Goal: Task Accomplishment & Management: Complete application form

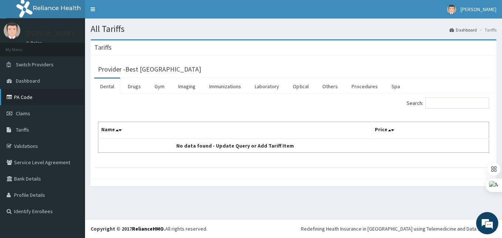
click at [28, 102] on link "PA Code" at bounding box center [42, 97] width 85 height 16
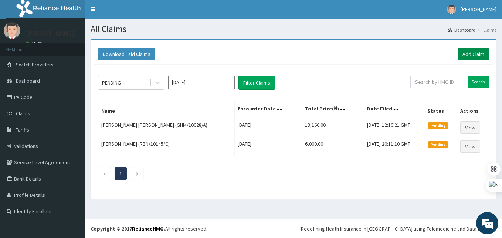
click at [475, 57] on link "Add Claim" at bounding box center [473, 54] width 31 height 13
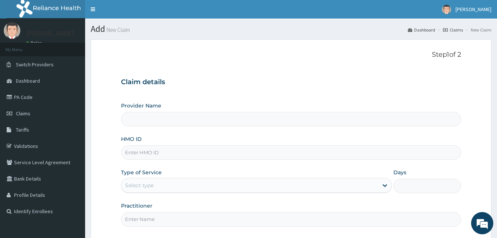
type input "Best Western Hospital"
click at [141, 150] on input "HMO ID" at bounding box center [291, 152] width 340 height 14
paste input "CCD/10211/B"
type input "CCD/10211/B"
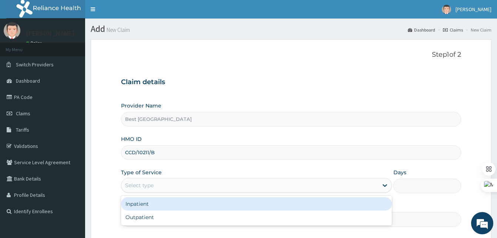
click at [146, 185] on div "Select type" at bounding box center [139, 184] width 28 height 7
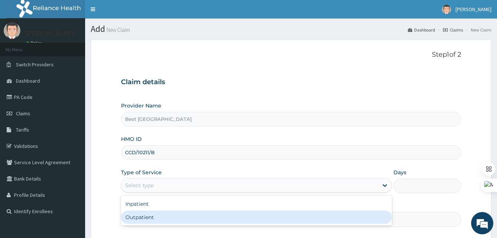
click at [138, 214] on div "Outpatient" at bounding box center [256, 216] width 271 height 13
type input "1"
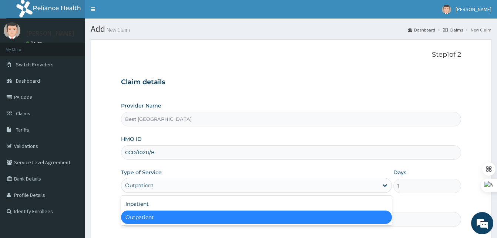
click at [227, 186] on div "Outpatient" at bounding box center [249, 185] width 257 height 12
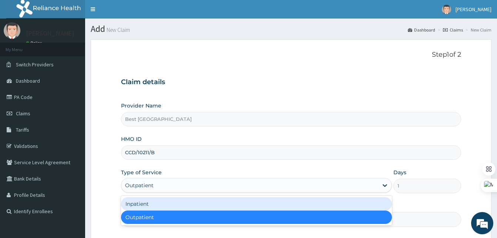
click at [158, 206] on div "Inpatient" at bounding box center [256, 203] width 271 height 13
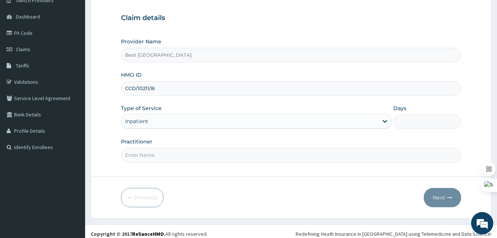
scroll to position [69, 0]
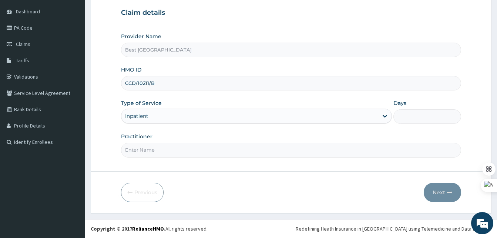
click at [174, 150] on input "Practitioner" at bounding box center [291, 149] width 340 height 14
type input "DR OLANIYAN"
click at [404, 116] on input "Days" at bounding box center [427, 116] width 68 height 14
type input "4"
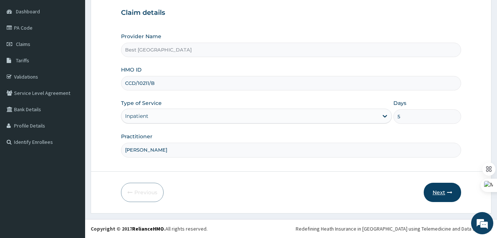
type input "5"
click at [447, 194] on icon "button" at bounding box center [449, 191] width 5 height 5
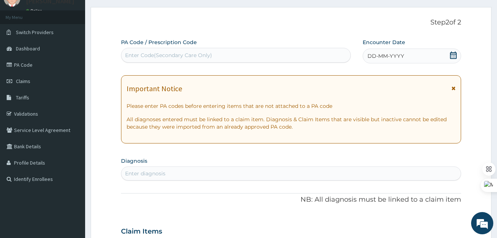
scroll to position [32, 0]
click at [165, 52] on div "Enter Code(Secondary Care Only)" at bounding box center [168, 55] width 87 height 7
paste input "PA/D8DBAD"
type input "PA/D8DBAD"
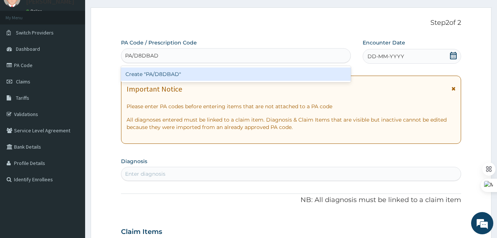
click at [152, 72] on div "Create "PA/D8DBAD"" at bounding box center [236, 73] width 230 height 13
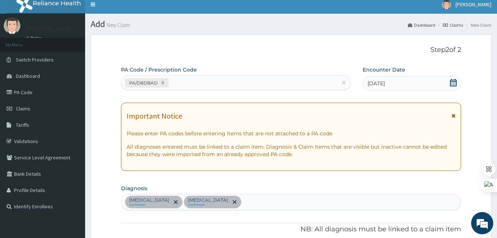
scroll to position [0, 0]
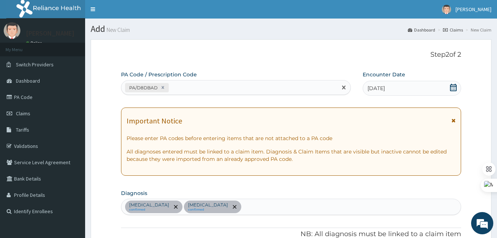
click at [205, 85] on div "PA/D8DBAD" at bounding box center [229, 87] width 216 height 12
paste input "PA/64DE51"
type input "PA/64DE51"
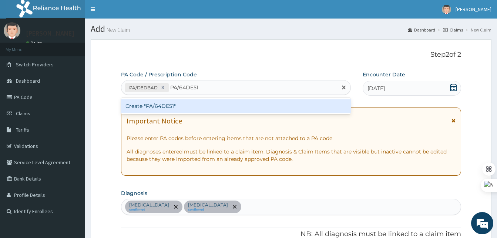
click at [164, 104] on div "Create "PA/64DE51"" at bounding box center [236, 105] width 230 height 13
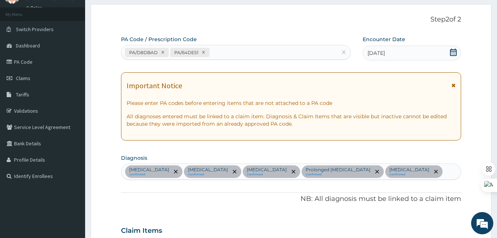
scroll to position [35, 0]
click at [221, 55] on div "PA/D8DBAD PA/64DE51" at bounding box center [229, 53] width 216 height 12
paste input "PA/878FA4"
type input "PA/878FA4"
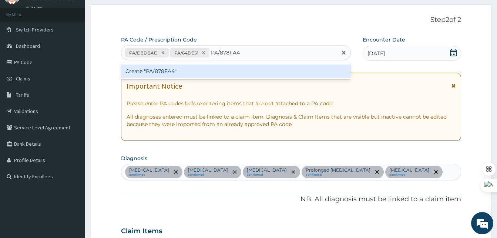
click at [172, 71] on div "Create "PA/878FA4"" at bounding box center [236, 70] width 230 height 13
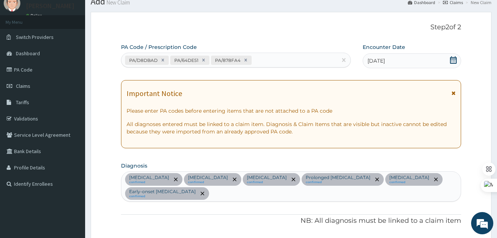
scroll to position [0, 0]
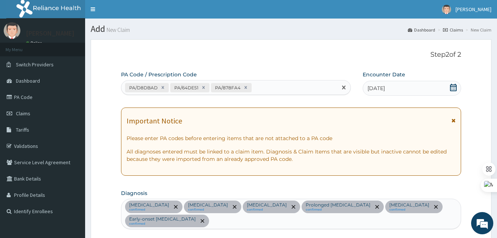
click at [267, 86] on div "PA/D8DBAD PA/64DE51 PA/878FA4" at bounding box center [229, 87] width 216 height 12
paste input "PA/6F3843"
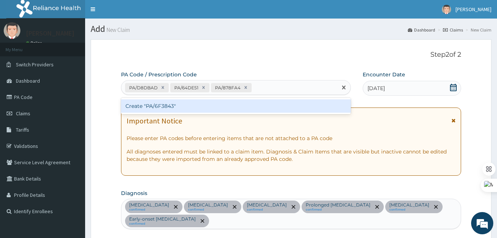
type input "PA/6F3843"
click at [191, 99] on div "Create "PA/6F3843"" at bounding box center [236, 105] width 230 height 13
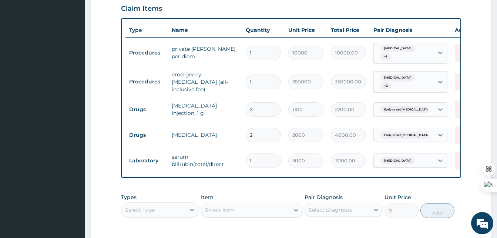
scroll to position [0, 31]
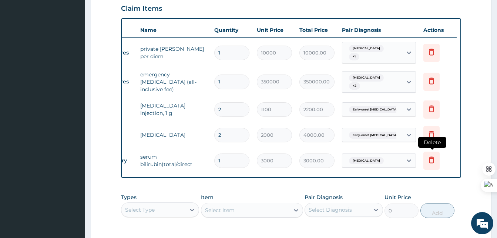
click at [430, 160] on icon at bounding box center [431, 159] width 5 height 7
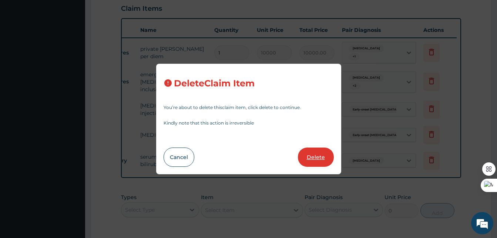
click at [315, 153] on button "Delete" at bounding box center [316, 156] width 36 height 19
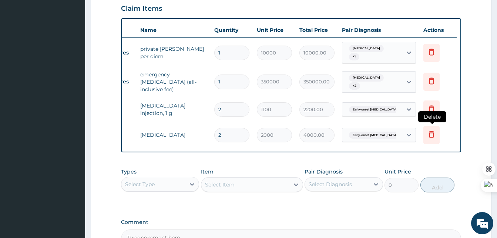
click at [432, 134] on icon at bounding box center [431, 133] width 9 height 9
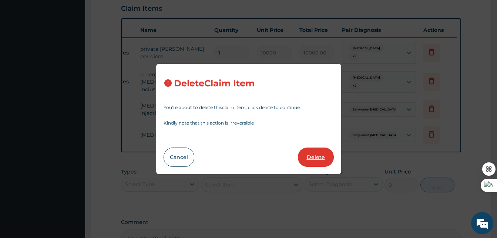
click at [319, 153] on button "Delete" at bounding box center [316, 156] width 36 height 19
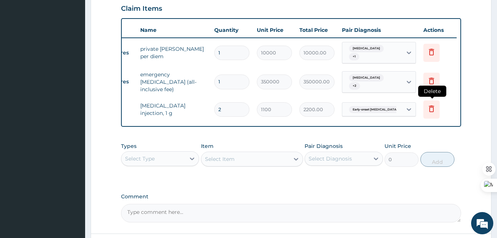
click at [428, 106] on icon at bounding box center [431, 108] width 9 height 9
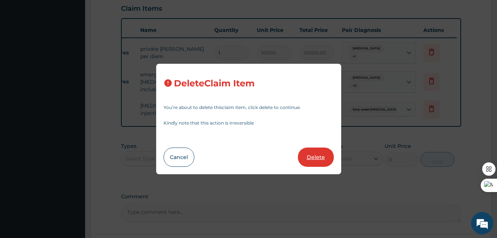
drag, startPoint x: 329, startPoint y: 145, endPoint x: 323, endPoint y: 150, distance: 7.7
click at [323, 150] on div "Delete Claim Item You’re about to delete this claim item , click delete to cont…" at bounding box center [248, 119] width 185 height 111
click at [323, 150] on button "Delete" at bounding box center [316, 156] width 36 height 19
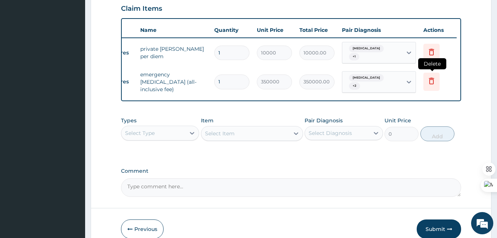
click at [431, 83] on icon at bounding box center [431, 80] width 9 height 9
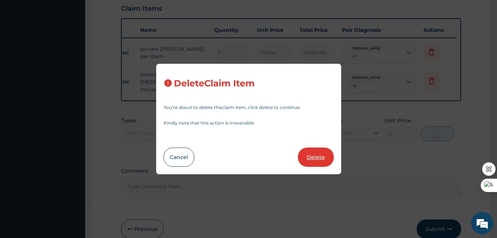
click at [319, 153] on button "Delete" at bounding box center [316, 156] width 36 height 19
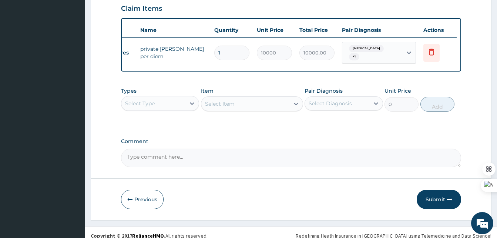
click at [319, 153] on div "Comment" at bounding box center [291, 152] width 340 height 29
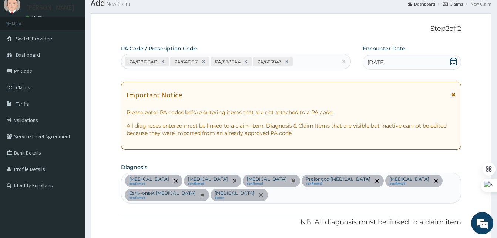
scroll to position [26, 0]
click at [286, 61] on icon at bounding box center [287, 61] width 3 height 3
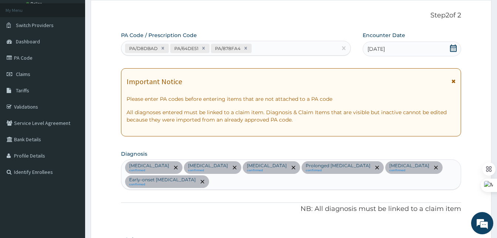
scroll to position [39, 0]
click at [246, 49] on icon at bounding box center [245, 48] width 5 height 5
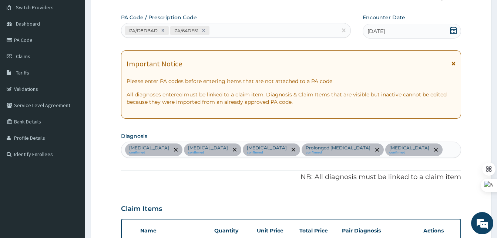
scroll to position [54, 0]
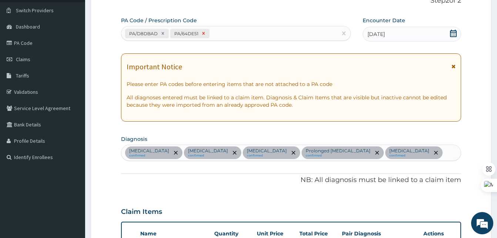
click at [204, 32] on icon at bounding box center [203, 33] width 3 height 3
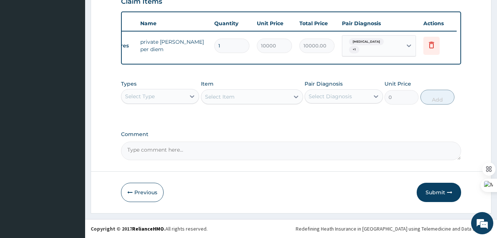
scroll to position [269, 0]
click at [433, 196] on button "Submit" at bounding box center [439, 191] width 44 height 19
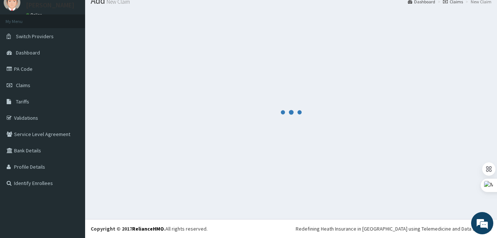
scroll to position [28, 0]
click at [18, 92] on link "Claims" at bounding box center [42, 85] width 85 height 16
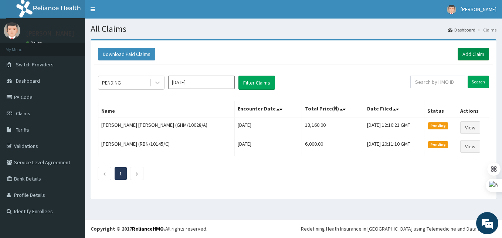
click at [475, 50] on link "Add Claim" at bounding box center [473, 54] width 31 height 13
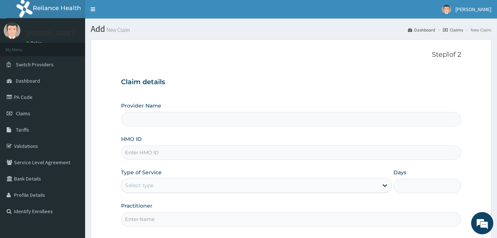
click at [132, 147] on input "HMO ID" at bounding box center [291, 152] width 340 height 14
paste input "CCD/10211/B"
type input "CCD/10211/B"
type input "Best Western Hospital"
type input "CCD/10211/B"
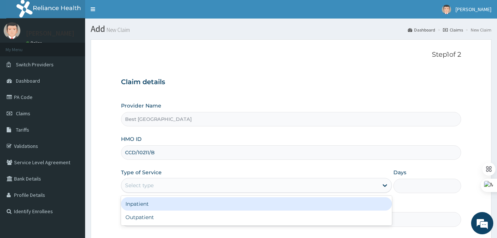
click at [139, 183] on div "Select type" at bounding box center [139, 184] width 28 height 7
click at [139, 201] on div "Inpatient" at bounding box center [256, 203] width 271 height 13
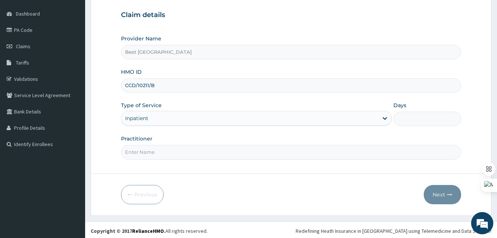
scroll to position [69, 0]
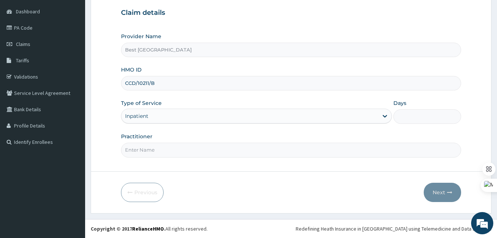
click at [167, 148] on input "Practitioner" at bounding box center [291, 149] width 340 height 14
type input "[PERSON_NAME]"
type input "5"
click at [443, 189] on button "Next" at bounding box center [442, 191] width 37 height 19
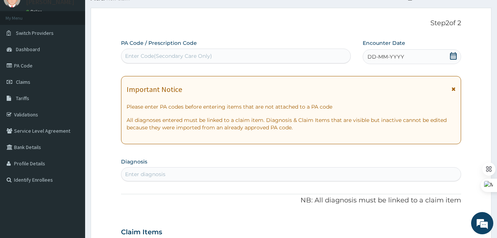
scroll to position [27, 0]
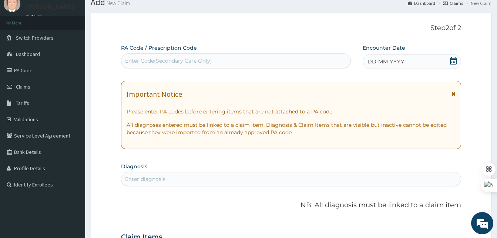
click at [176, 54] on div "Enter Code(Secondary Care Only)" at bounding box center [236, 60] width 230 height 15
paste input "PA/64DE51"
type input "PA/64DE51"
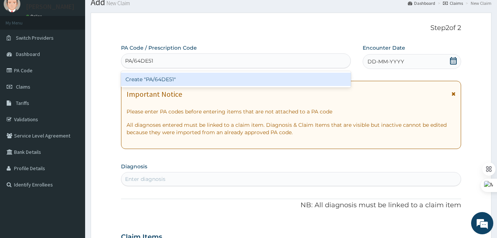
click at [159, 78] on div "Create "PA/64DE51"" at bounding box center [236, 79] width 230 height 13
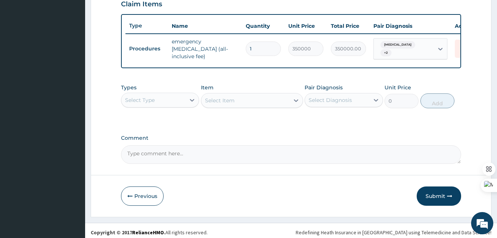
scroll to position [269, 0]
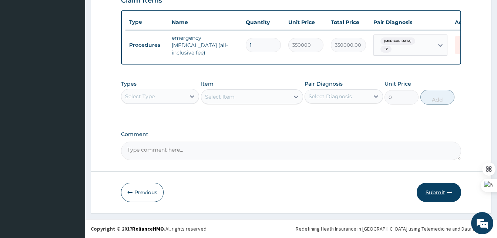
click at [424, 191] on button "Submit" at bounding box center [439, 191] width 44 height 19
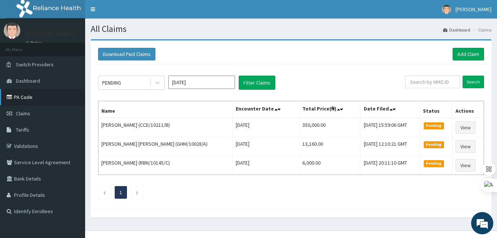
click at [33, 98] on link "PA Code" at bounding box center [42, 97] width 85 height 16
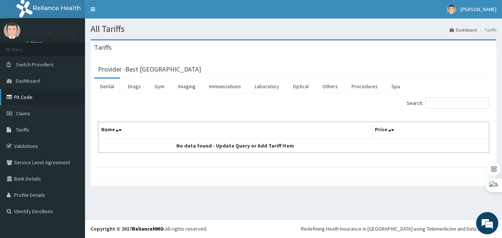
click at [24, 102] on link "PA Code" at bounding box center [42, 97] width 85 height 16
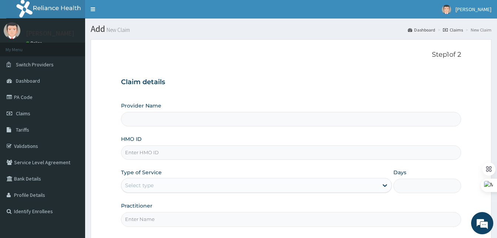
click at [139, 159] on input "HMO ID" at bounding box center [291, 152] width 340 height 14
type input "Best [GEOGRAPHIC_DATA]"
paste input "CCD/10211/B"
type input "CCD/10211/B"
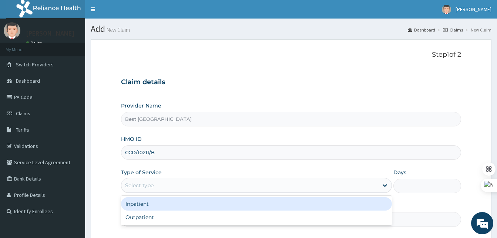
click at [152, 184] on div "Select type" at bounding box center [139, 184] width 28 height 7
click at [148, 200] on div "Inpatient" at bounding box center [256, 203] width 271 height 13
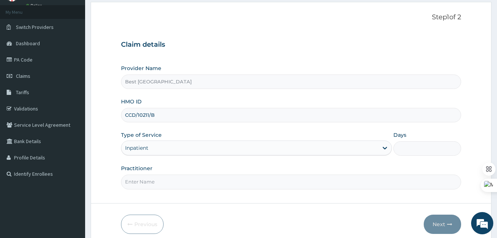
scroll to position [69, 0]
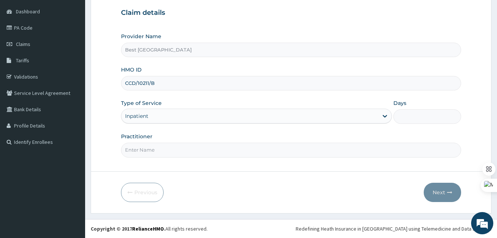
click at [158, 151] on input "Practitioner" at bounding box center [291, 149] width 340 height 14
type input "[PERSON_NAME]"
click at [414, 117] on input "Days" at bounding box center [427, 116] width 68 height 14
type input "5"
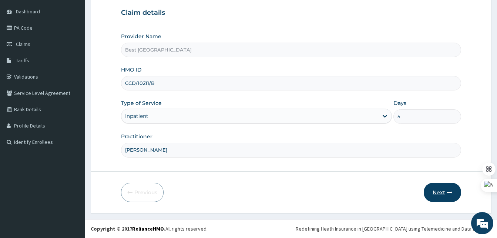
click at [434, 187] on button "Next" at bounding box center [442, 191] width 37 height 19
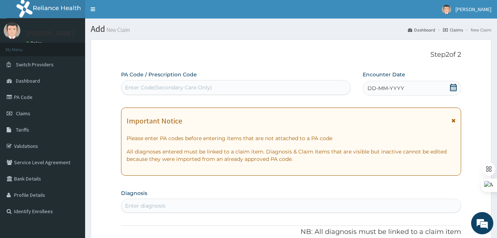
click at [165, 88] on div "Enter Code(Secondary Care Only)" at bounding box center [168, 87] width 87 height 7
paste input "PA/878FA4"
type input "PA/878FA4"
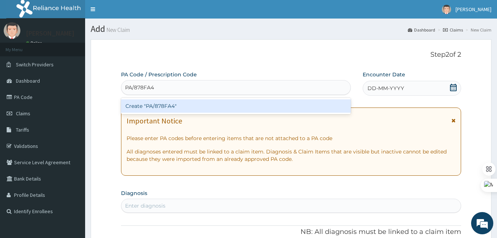
click at [174, 104] on div "Create "PA/878FA4"" at bounding box center [236, 105] width 230 height 13
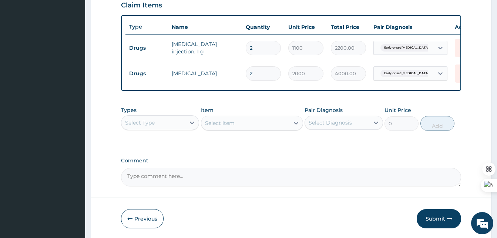
scroll to position [260, 0]
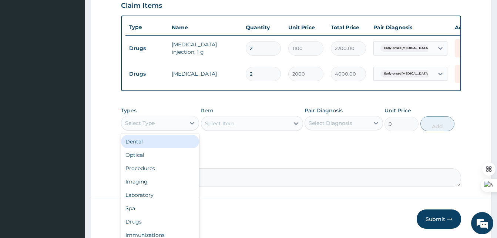
click at [184, 129] on div "Select Type" at bounding box center [153, 123] width 64 height 12
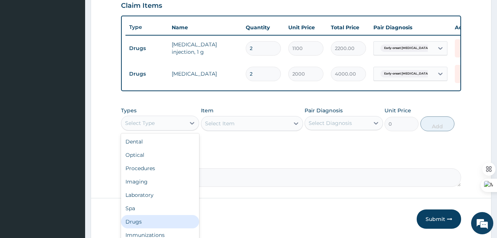
click at [138, 226] on div "Drugs" at bounding box center [160, 221] width 78 height 13
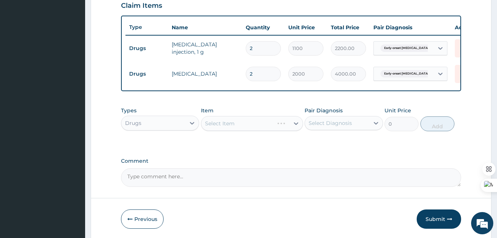
click at [235, 126] on div "Select Item" at bounding box center [252, 123] width 102 height 15
click at [264, 129] on div "Select Item" at bounding box center [252, 123] width 102 height 15
click at [287, 129] on div "Select Item" at bounding box center [252, 123] width 102 height 15
click at [291, 128] on div "Select Item" at bounding box center [252, 123] width 102 height 15
click at [287, 128] on div "Select Item" at bounding box center [252, 123] width 102 height 15
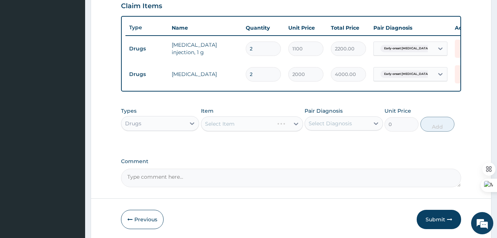
scroll to position [256, 0]
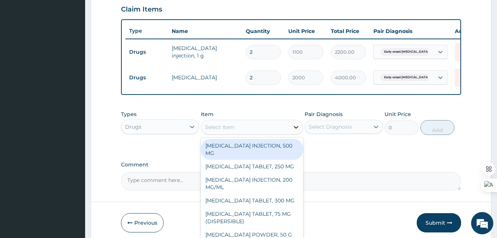
click at [291, 129] on div at bounding box center [295, 126] width 13 height 13
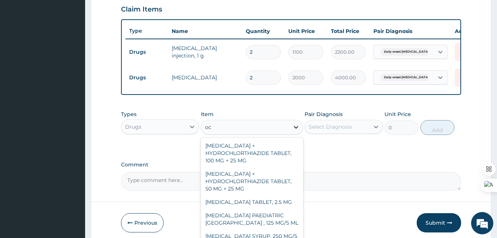
type input "o"
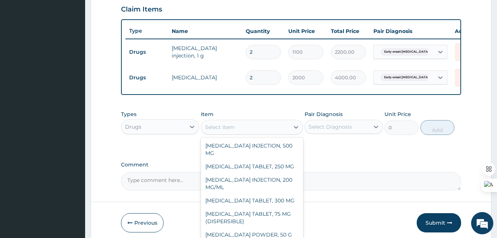
scroll to position [292, 0]
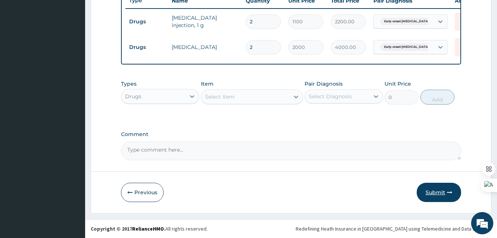
click at [440, 194] on button "Submit" at bounding box center [439, 191] width 44 height 19
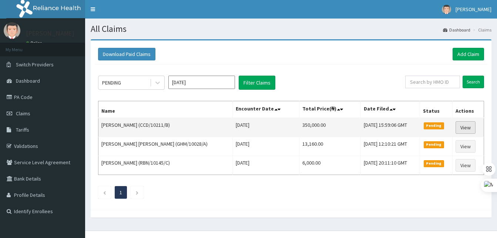
click at [463, 128] on link "View" at bounding box center [465, 127] width 20 height 13
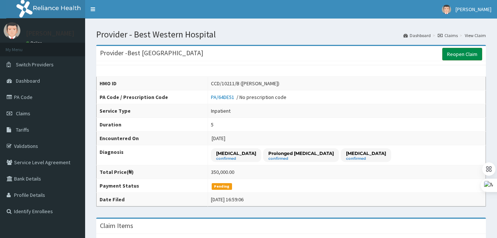
click at [467, 54] on link "Reopen Claim" at bounding box center [462, 54] width 40 height 13
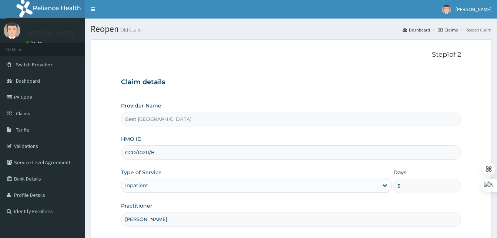
scroll to position [69, 0]
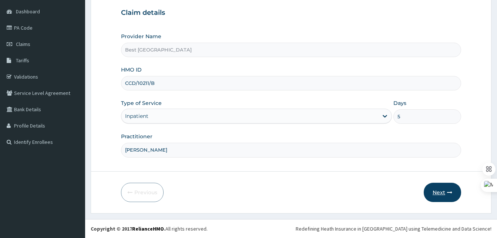
click at [438, 193] on button "Next" at bounding box center [442, 191] width 37 height 19
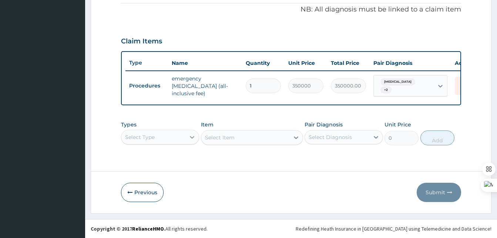
scroll to position [21, 0]
click at [190, 137] on div "Select Type" at bounding box center [160, 136] width 78 height 15
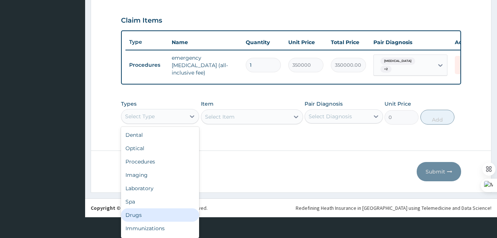
click at [134, 216] on div "Drugs" at bounding box center [160, 214] width 78 height 13
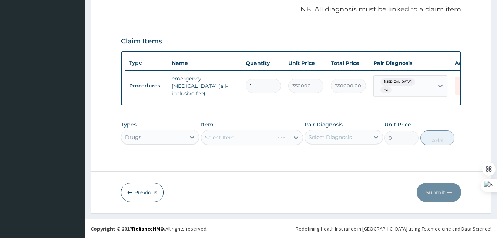
scroll to position [0, 0]
click at [269, 141] on div "Select Item" at bounding box center [252, 137] width 102 height 15
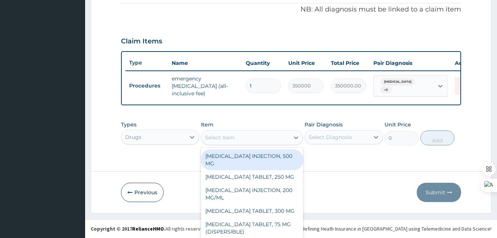
scroll to position [21, 0]
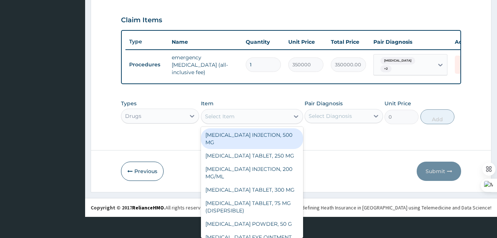
click at [283, 124] on div "option ACETAZOLAMIDE INJECTION, 500 MG focused, 1 of 619. 619 results available…" at bounding box center [252, 116] width 102 height 15
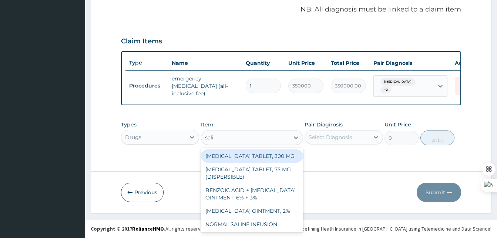
scroll to position [2, 0]
type input "salin"
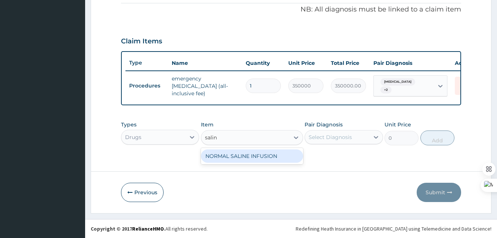
click at [260, 161] on div "NORMAL SALINE INFUSION" at bounding box center [252, 155] width 102 height 13
type input "900"
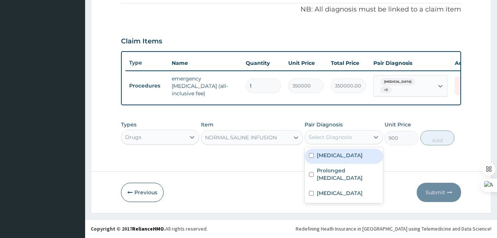
click at [354, 135] on div "Select Diagnosis" at bounding box center [337, 137] width 64 height 12
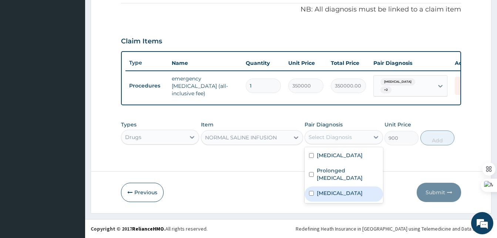
click at [329, 196] on label "Prolonged labor" at bounding box center [340, 192] width 46 height 7
checkbox input "true"
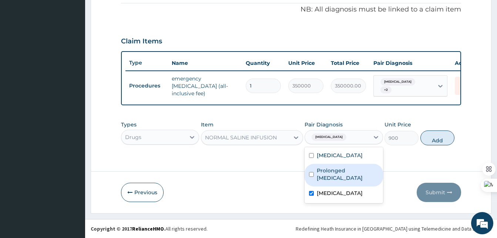
click at [327, 181] on label "Prolonged rupture of membranes" at bounding box center [347, 173] width 61 height 15
checkbox input "true"
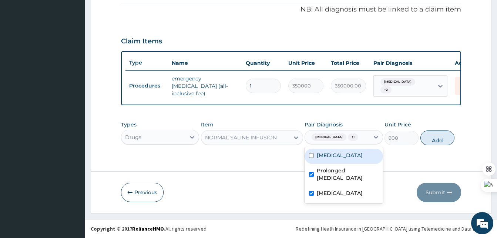
click at [326, 159] on label "Cephalopelvic disproportion" at bounding box center [340, 154] width 46 height 7
checkbox input "true"
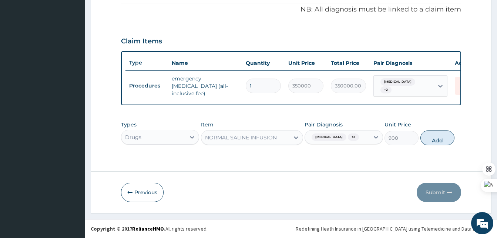
click at [436, 137] on button "Add" at bounding box center [437, 137] width 34 height 15
type input "0"
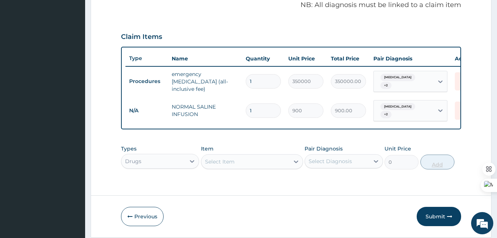
type input "0.00"
type input "4"
type input "3600.00"
type input "4"
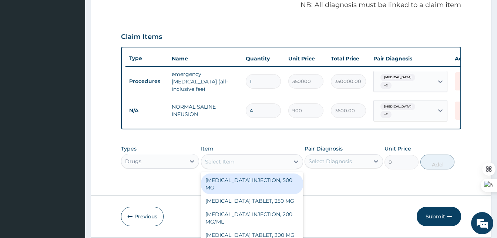
scroll to position [21, 0]
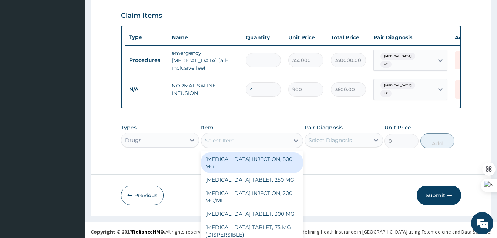
click at [238, 148] on div "option NORMAL SALINE INFUSION, selected. option ACETAZOLAMIDE INJECTION, 500 MG…" at bounding box center [252, 140] width 102 height 15
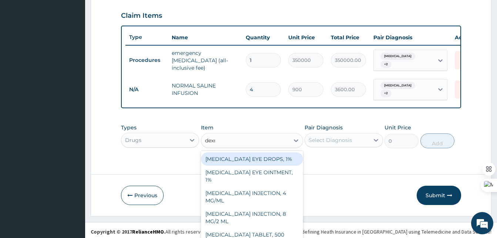
scroll to position [250, 0]
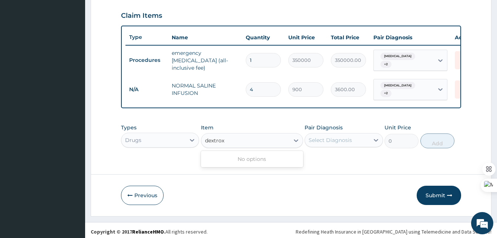
type input "dextro"
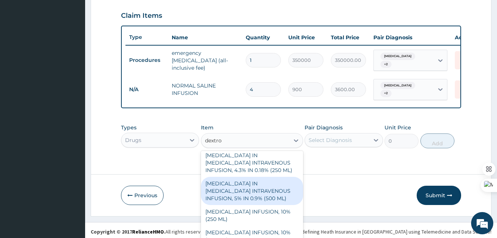
scroll to position [20, 0]
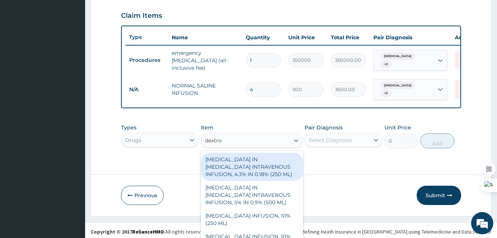
click at [236, 175] on div "DEXTROSE IN SODIUM CHLORIDE INTRAVENOUS INFUSION, 4.3% IN 0.18% (250 ML)" at bounding box center [252, 166] width 102 height 28
type input "665"
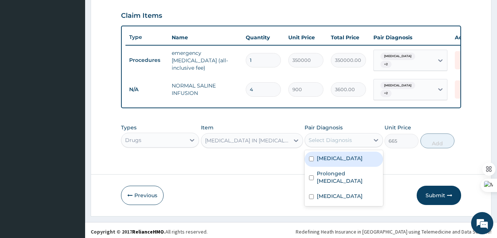
click at [360, 142] on div "Select Diagnosis" at bounding box center [337, 140] width 64 height 12
click at [340, 159] on label "Cephalopelvic disproportion" at bounding box center [340, 157] width 46 height 7
checkbox input "true"
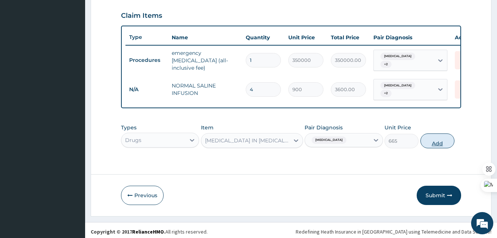
click at [434, 142] on button "Add" at bounding box center [437, 140] width 34 height 15
type input "0"
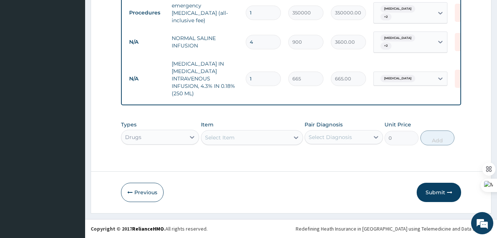
scroll to position [299, 0]
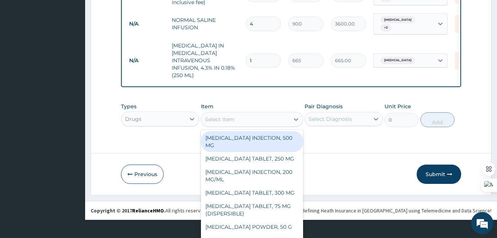
click at [239, 127] on div "option DEXTROSE IN SODIUM CHLORIDE INTRAVENOUS INFUSION, 4.3% IN 0.18% (250 ML)…" at bounding box center [252, 119] width 102 height 15
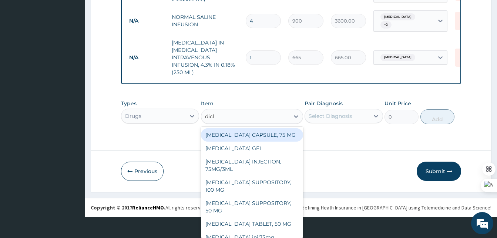
type input "diclo"
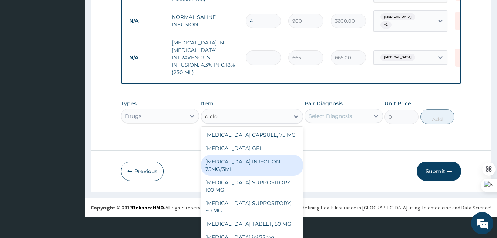
scroll to position [21, 0]
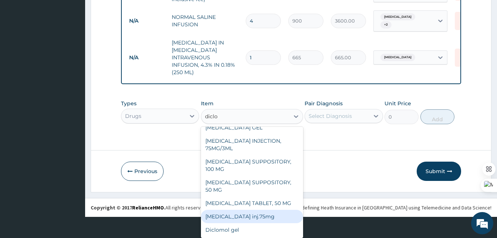
click at [231, 218] on div "Diclofenac inj.75mg" at bounding box center [252, 215] width 102 height 13
type input "150"
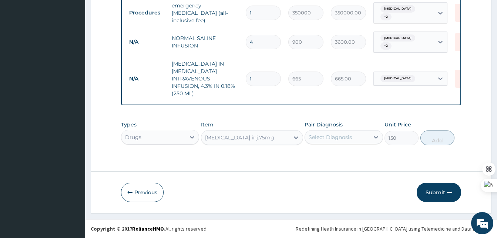
scroll to position [0, 0]
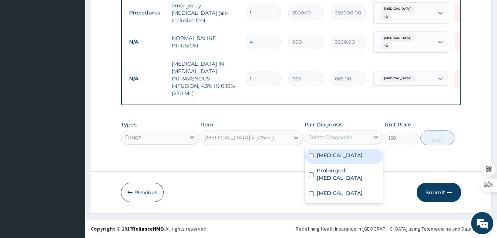
click at [357, 139] on div "Select Diagnosis" at bounding box center [337, 137] width 64 height 12
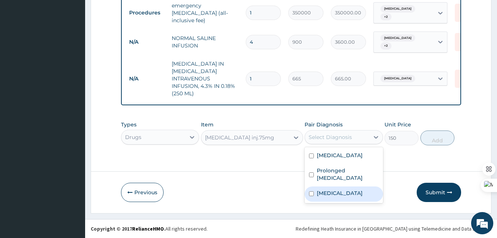
click at [332, 196] on label "Prolonged labor" at bounding box center [340, 192] width 46 height 7
checkbox input "true"
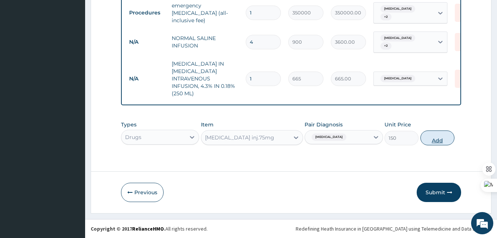
click at [439, 132] on button "Add" at bounding box center [437, 137] width 34 height 15
type input "0"
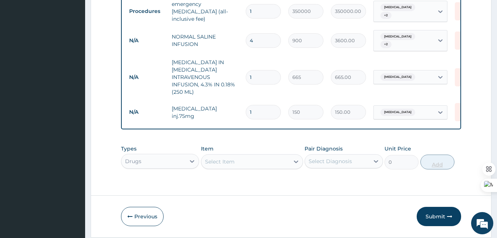
type input "0.00"
type input "3"
type input "450.00"
type input "3"
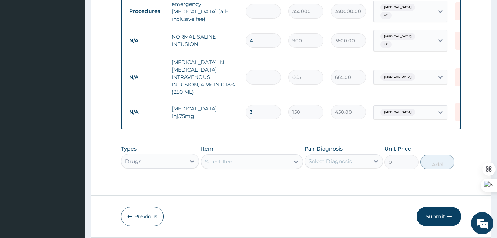
click at [259, 163] on div "Select Item" at bounding box center [252, 161] width 102 height 15
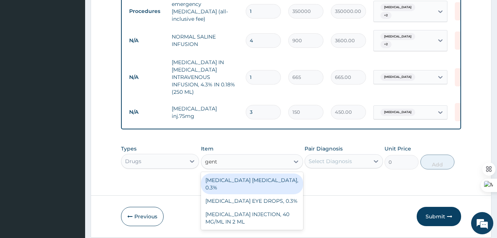
type input "genta"
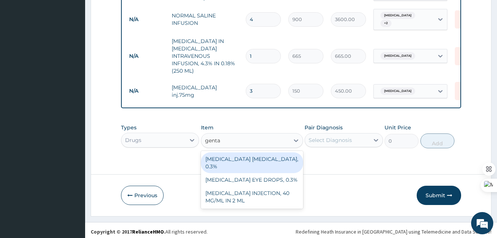
scroll to position [0, 0]
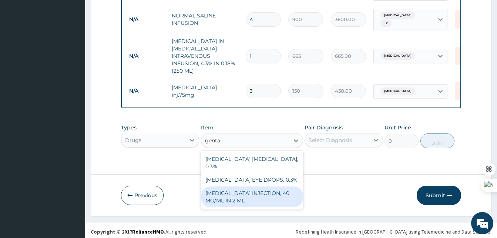
click at [239, 186] on div "GENTAMICIN INJECTION, 40 MG/ML IN 2 ML" at bounding box center [252, 196] width 102 height 21
type input "189"
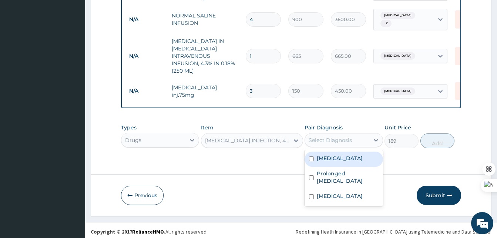
click at [351, 140] on div "Select Diagnosis" at bounding box center [337, 140] width 64 height 12
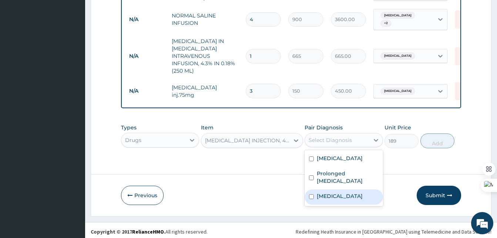
click at [333, 199] on div "Prolonged labor" at bounding box center [343, 196] width 78 height 15
checkbox input "true"
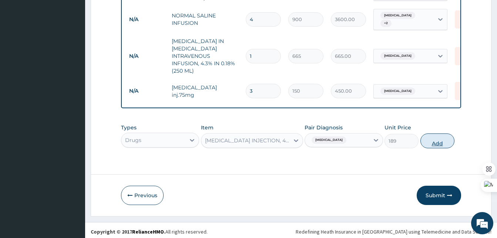
click at [430, 142] on button "Add" at bounding box center [437, 140] width 34 height 15
type input "0"
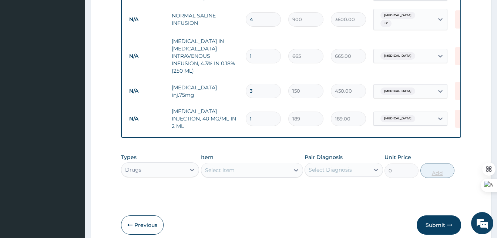
type input "0.00"
type input "3"
type input "567.00"
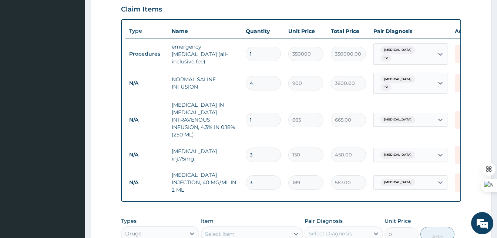
scroll to position [350, 0]
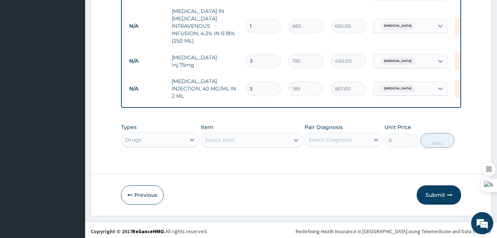
type input "3"
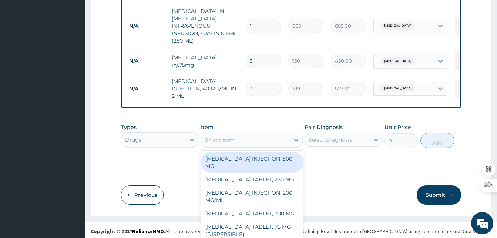
scroll to position [21, 0]
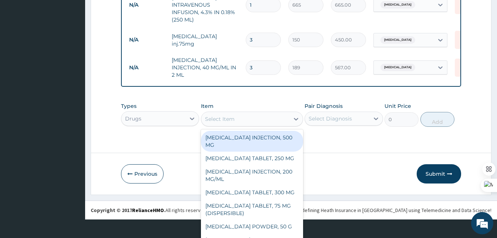
click at [262, 126] on div "option GENTAMICIN INJECTION, 40 MG/ML IN 2 ML, selected. option ACETAZOLAMIDE I…" at bounding box center [252, 118] width 102 height 15
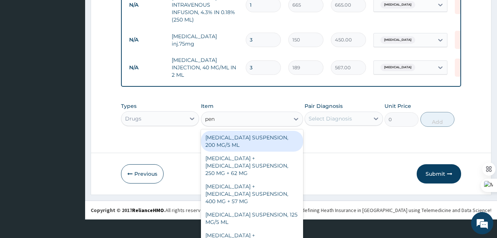
type input "pent"
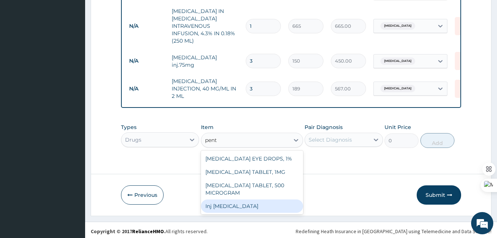
click at [230, 203] on div "Inj Pentazocine" at bounding box center [252, 205] width 102 height 13
type input "500"
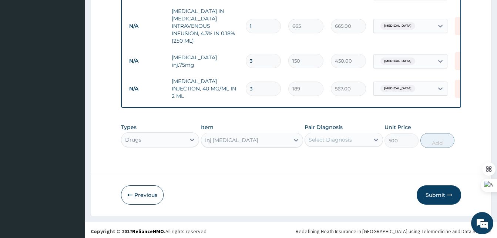
click at [364, 138] on div "Select Diagnosis" at bounding box center [337, 140] width 64 height 12
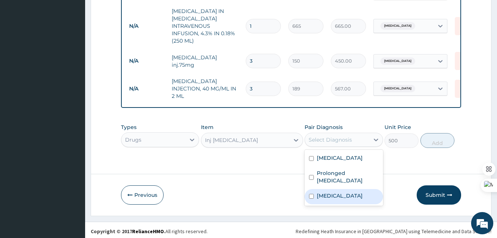
click at [327, 199] on label "Prolonged labor" at bounding box center [340, 195] width 46 height 7
checkbox input "true"
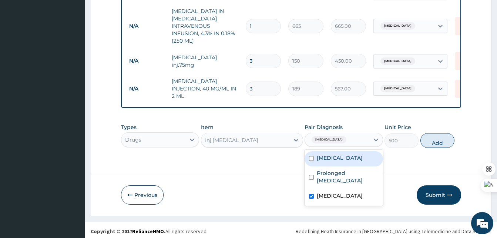
click at [335, 161] on label "Cephalopelvic disproportion" at bounding box center [340, 157] width 46 height 7
checkbox input "true"
click at [437, 138] on button "Add" at bounding box center [437, 140] width 34 height 15
type input "0"
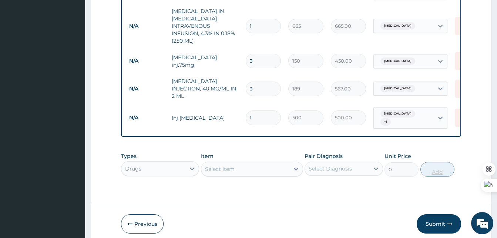
type input "0.00"
type input "3"
type input "1500.00"
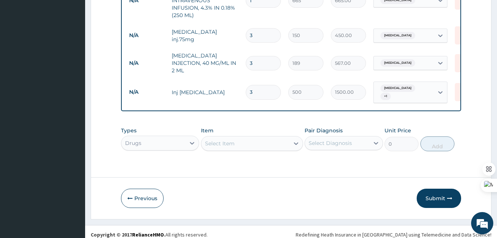
type input "3"
click at [289, 143] on div "Select Item" at bounding box center [252, 143] width 102 height 15
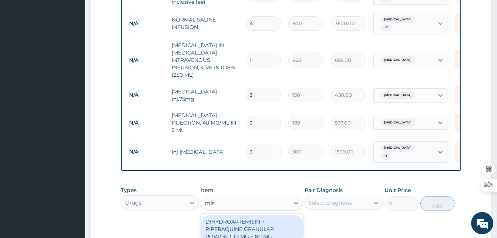
scroll to position [375, 0]
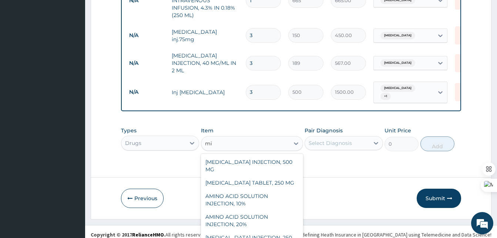
type input "m"
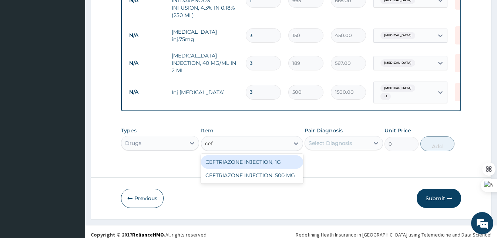
type input "ceft"
click at [248, 155] on div "CEFTRIAZONE INJECTION, 1G" at bounding box center [252, 161] width 102 height 13
type input "910"
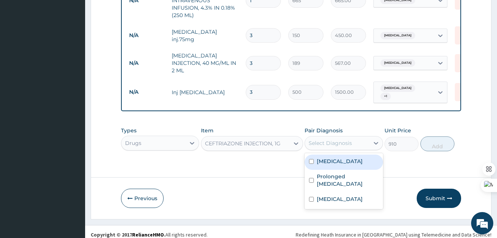
click at [344, 139] on div "Select Diagnosis" at bounding box center [330, 142] width 43 height 7
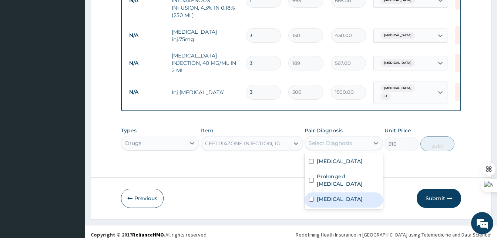
click at [336, 201] on label "Prolonged labor" at bounding box center [340, 198] width 46 height 7
checkbox input "true"
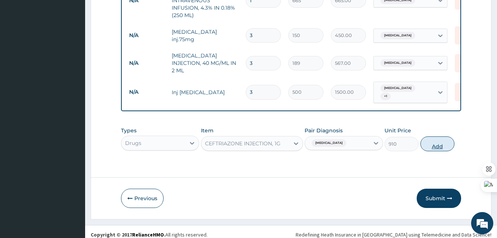
click at [437, 142] on button "Add" at bounding box center [437, 143] width 34 height 15
type input "0"
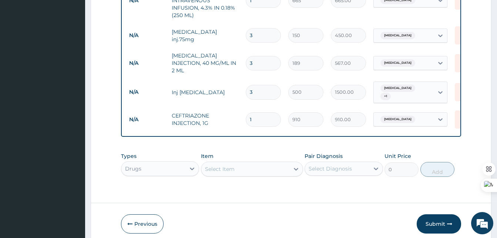
type input "0.00"
type input "3"
type input "2730.00"
type input "3"
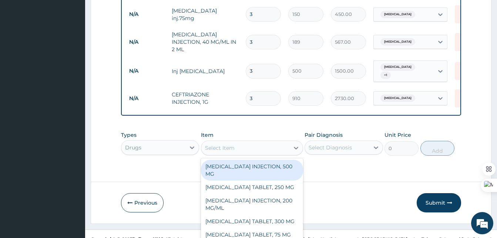
click at [254, 155] on div "option CEFTRIAZONE INJECTION, 1G, selected. option ACETAZOLAMIDE INJECTION, 500…" at bounding box center [252, 147] width 102 height 15
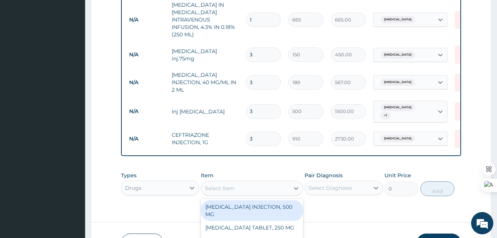
scroll to position [356, 0]
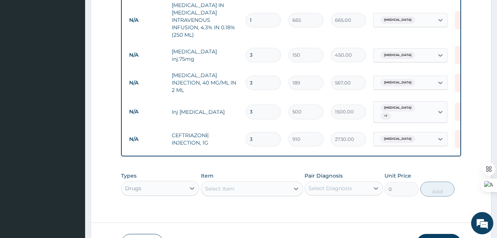
click at [272, 78] on input "3" at bounding box center [263, 82] width 35 height 14
type input "0.00"
type input "4"
type input "756.00"
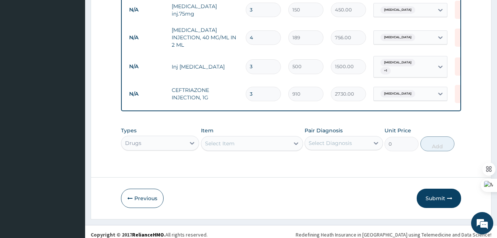
type input "4"
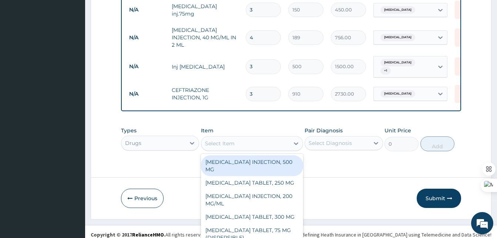
scroll to position [21, 0]
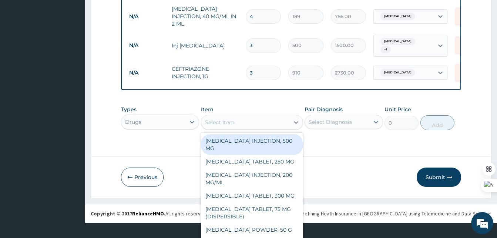
click at [236, 129] on div "option CEFTRIAZONE INJECTION, 1G, selected. option ACETAZOLAMIDE INJECTION, 500…" at bounding box center [252, 122] width 102 height 15
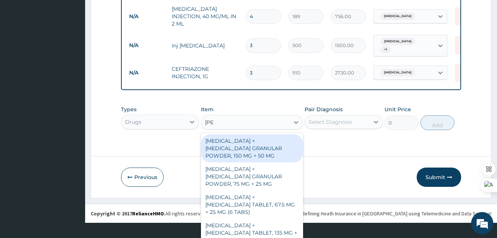
scroll to position [2, 0]
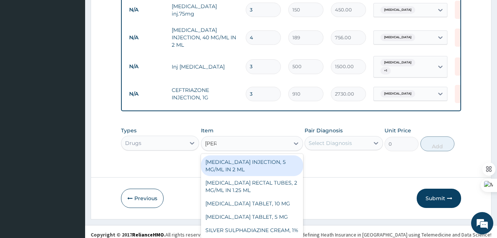
type input "diaze"
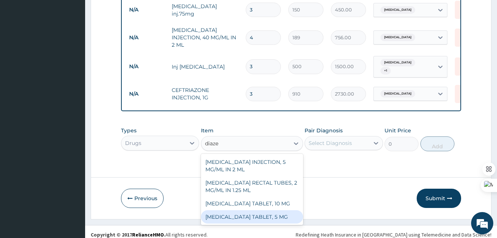
click at [254, 210] on div "DIAZEPAM TABLET, 5 MG" at bounding box center [252, 216] width 102 height 13
type input "8.9"
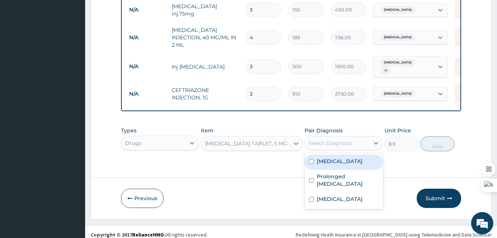
click at [363, 137] on div "Select Diagnosis" at bounding box center [337, 143] width 64 height 12
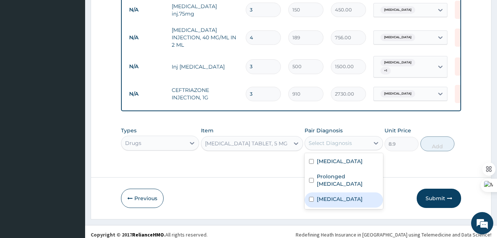
click at [336, 201] on label "Prolonged labor" at bounding box center [340, 198] width 46 height 7
checkbox input "true"
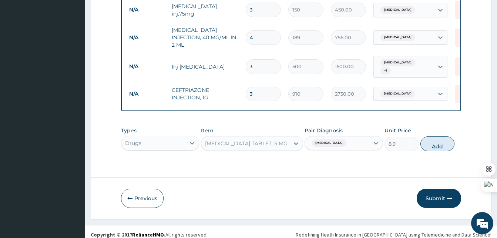
click at [432, 138] on button "Add" at bounding box center [437, 143] width 34 height 15
type input "0"
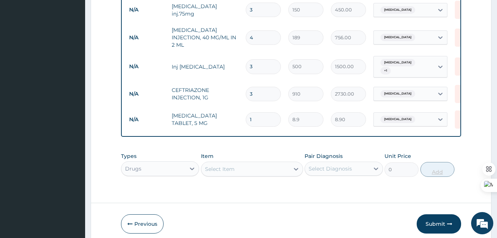
type input "0.00"
type input "5"
type input "44.50"
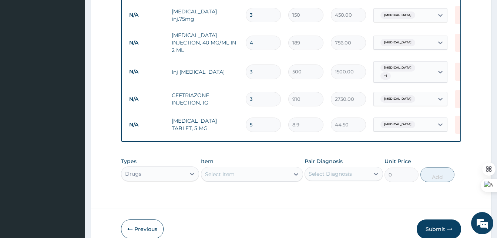
scroll to position [426, 0]
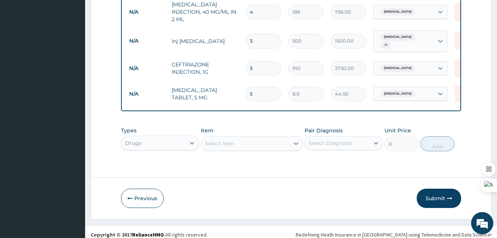
type input "5"
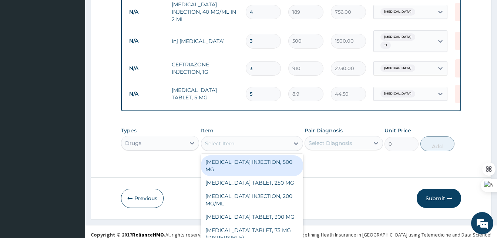
scroll to position [21, 0]
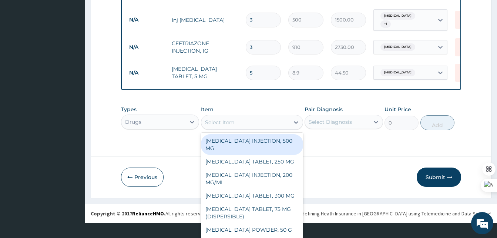
click at [286, 129] on div "option DIAZEPAM TABLET, 5 MG, selected. option ACETAZOLAMIDE INJECTION, 500 MG …" at bounding box center [252, 122] width 102 height 15
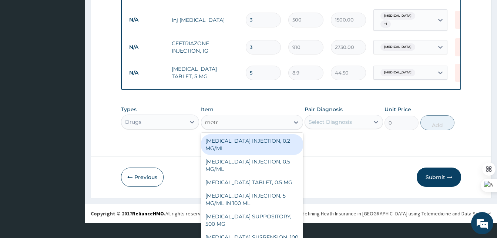
type input "metro"
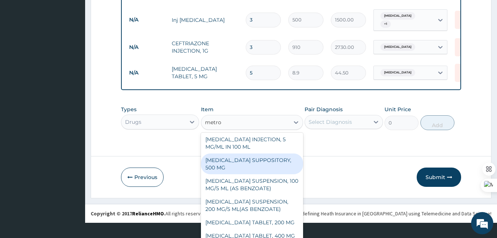
scroll to position [0, 0]
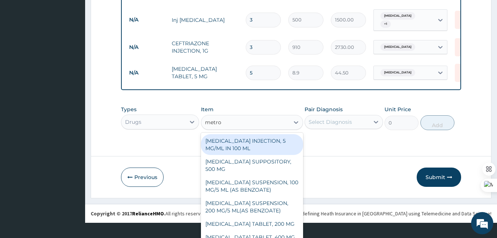
click at [229, 137] on div "METRONIDAZOLE INJECTION, 5 MG/ML IN 100 ML" at bounding box center [252, 144] width 102 height 21
type input "456"
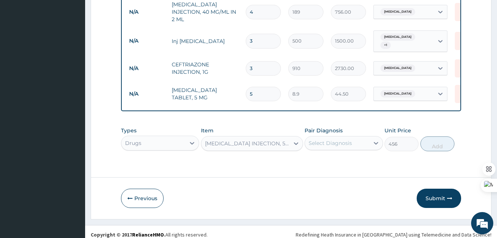
click at [354, 137] on div "Select Diagnosis" at bounding box center [337, 143] width 64 height 12
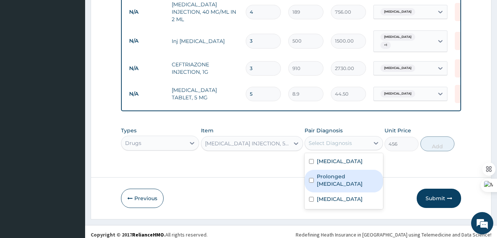
click at [324, 191] on div "Prolonged rupture of membranes" at bounding box center [343, 180] width 78 height 23
checkbox input "true"
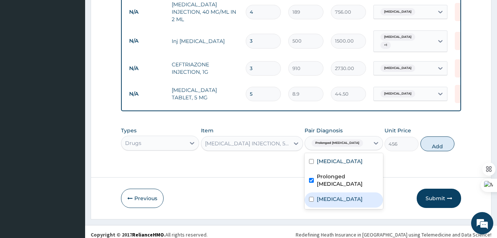
click at [333, 199] on label "Prolonged labor" at bounding box center [340, 198] width 46 height 7
checkbox input "true"
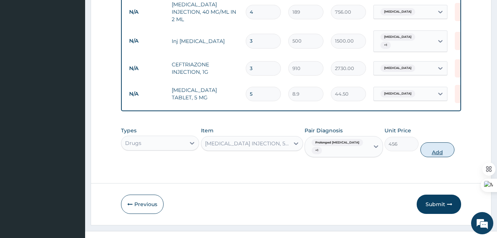
click at [438, 143] on button "Add" at bounding box center [437, 149] width 34 height 15
type input "0"
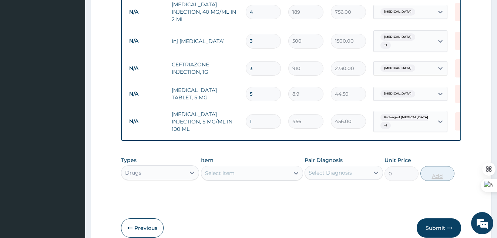
type input "0.00"
type input "3"
type input "1368.00"
type input "3"
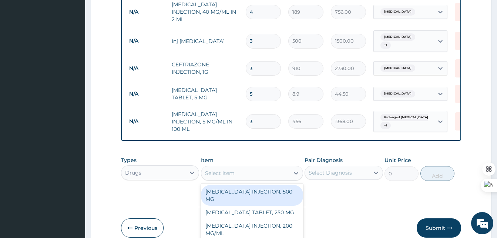
scroll to position [21, 0]
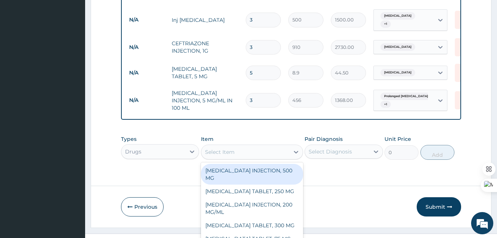
click at [261, 159] on div "option METRONIDAZOLE INJECTION, 5 MG/ML IN 100 ML, selected. option ACETAZOLAMI…" at bounding box center [252, 151] width 102 height 15
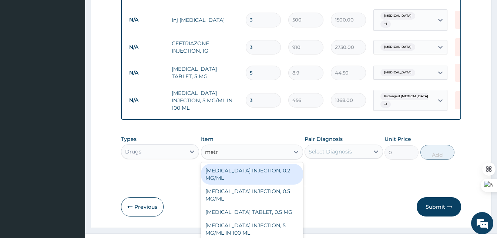
type input "metro"
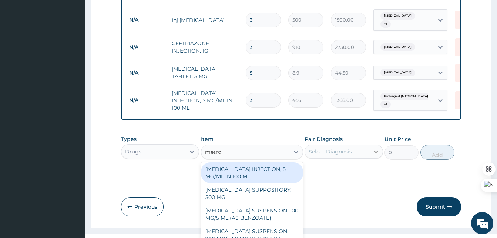
scroll to position [456, 0]
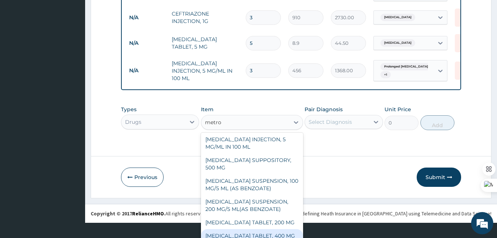
click at [254, 229] on div "METRONIDAZOLE TABLET, 400 MG" at bounding box center [252, 235] width 102 height 13
type input "18"
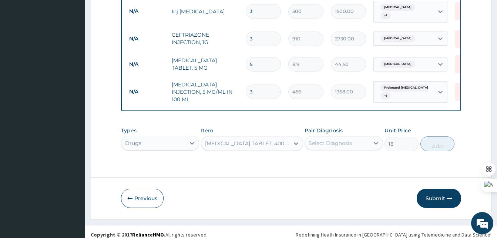
scroll to position [0, 0]
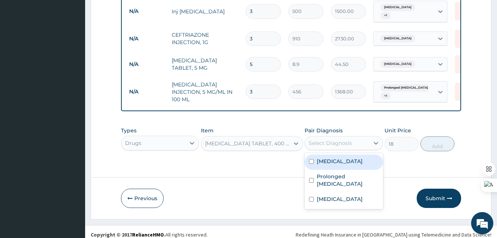
click at [365, 141] on div "Select Diagnosis" at bounding box center [337, 143] width 64 height 12
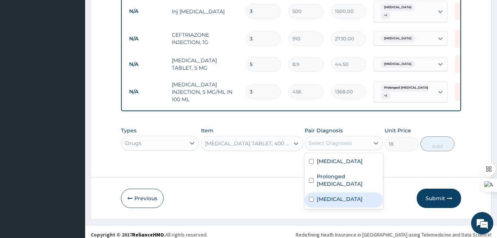
click at [345, 202] on label "Prolonged labor" at bounding box center [340, 198] width 46 height 7
checkbox input "true"
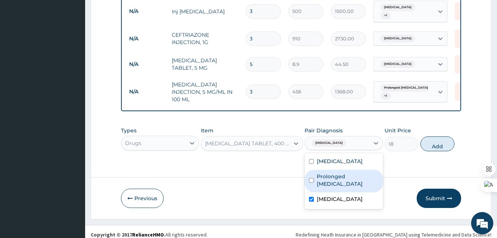
click at [335, 179] on label "Prolonged rupture of membranes" at bounding box center [347, 179] width 61 height 15
checkbox input "true"
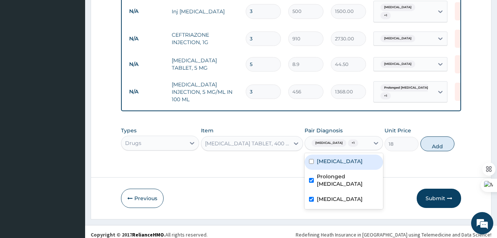
click at [331, 157] on label "Cephalopelvic disproportion" at bounding box center [340, 160] width 46 height 7
checkbox input "true"
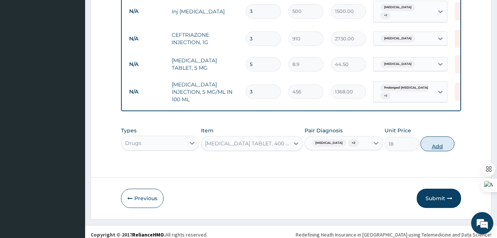
click at [433, 138] on button "Add" at bounding box center [437, 143] width 34 height 15
type input "0"
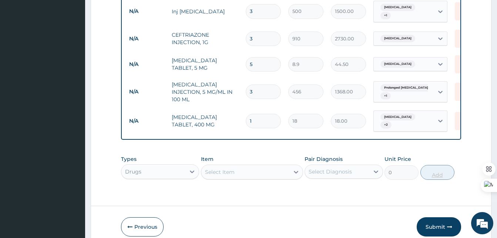
type input "15"
type input "270.00"
type input "15"
click at [265, 164] on div "Select Item" at bounding box center [252, 171] width 102 height 15
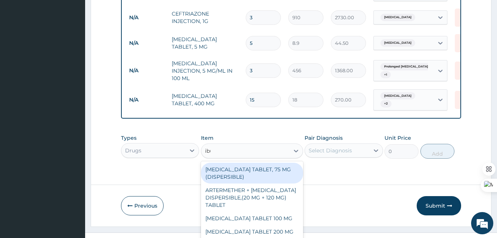
scroll to position [477, 0]
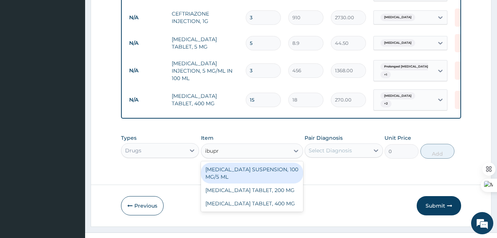
type input "ibupro"
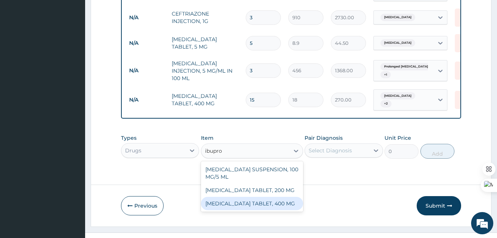
click at [253, 196] on div "IBUPROFEN TABLET, 400 MG" at bounding box center [252, 202] width 102 height 13
type input "20.5"
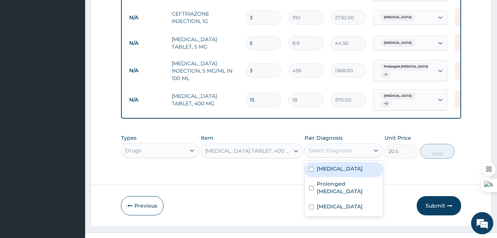
click at [355, 144] on div "Select Diagnosis" at bounding box center [337, 150] width 64 height 12
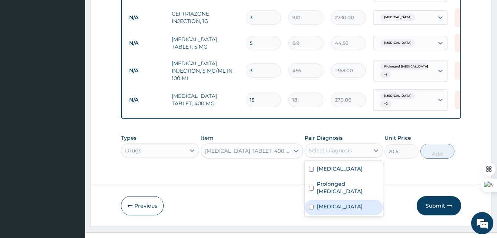
click at [332, 200] on div "Prolonged labor" at bounding box center [343, 206] width 78 height 15
checkbox input "true"
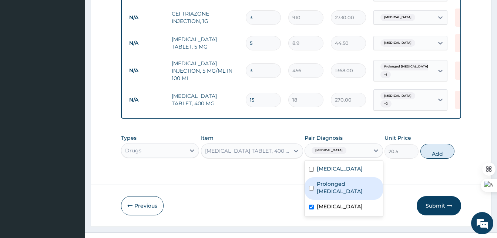
click at [329, 192] on label "Prolonged rupture of membranes" at bounding box center [347, 187] width 61 height 15
checkbox input "true"
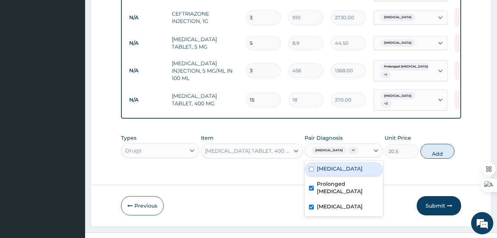
click at [327, 165] on label "Cephalopelvic disproportion" at bounding box center [340, 168] width 46 height 7
checkbox input "true"
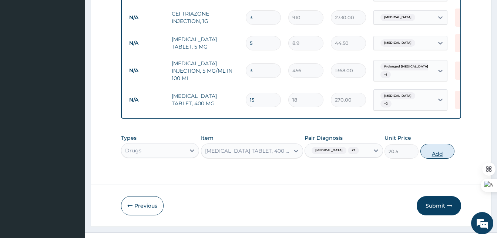
click at [436, 144] on button "Add" at bounding box center [437, 151] width 34 height 15
type input "0"
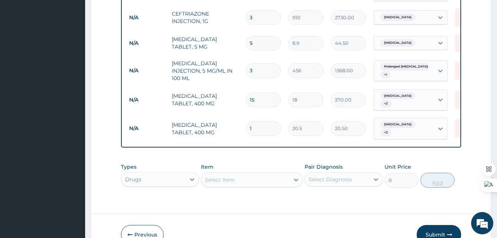
type input "10"
type input "205.00"
type input "10"
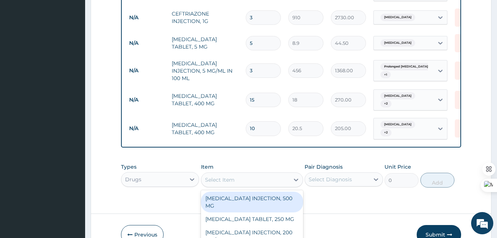
scroll to position [21, 0]
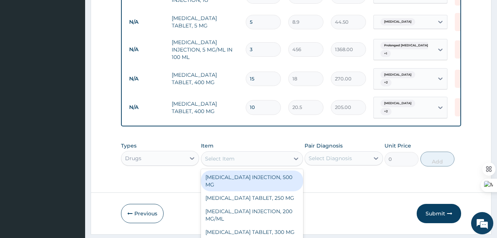
click at [245, 165] on div "option IBUPROFEN TABLET, 400 MG, selected. option ACETAZOLAMIDE INJECTION, 500 …" at bounding box center [252, 158] width 102 height 15
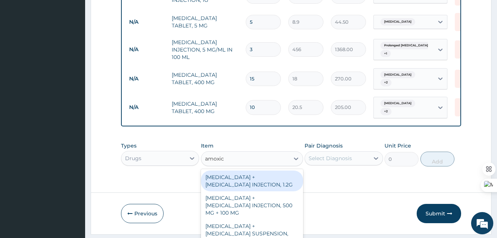
type input "amoxicl"
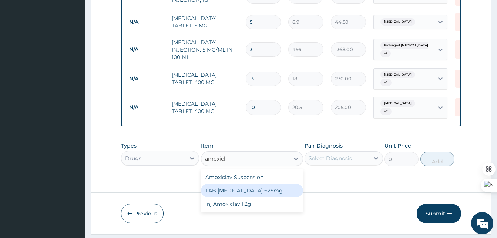
click at [242, 184] on div "TAB CO-AMOXICLAV 625mg" at bounding box center [252, 190] width 102 height 13
type input "500"
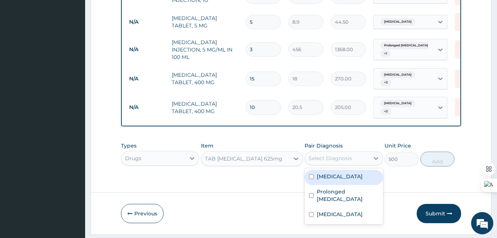
click at [344, 154] on div "Select Diagnosis" at bounding box center [330, 157] width 43 height 7
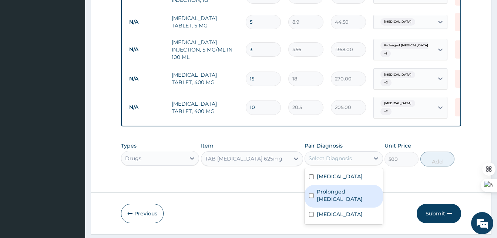
click at [335, 199] on div "Prolonged rupture of membranes" at bounding box center [343, 196] width 78 height 23
checkbox input "true"
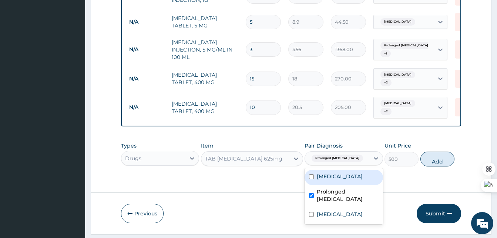
click at [332, 172] on label "Cephalopelvic disproportion" at bounding box center [340, 175] width 46 height 7
checkbox input "true"
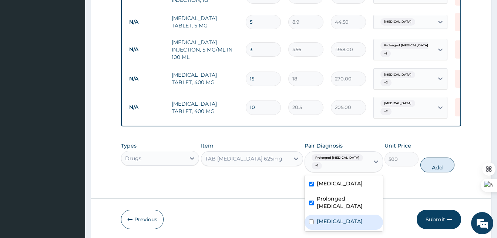
click at [328, 217] on label "Prolonged labor" at bounding box center [340, 220] width 46 height 7
checkbox input "true"
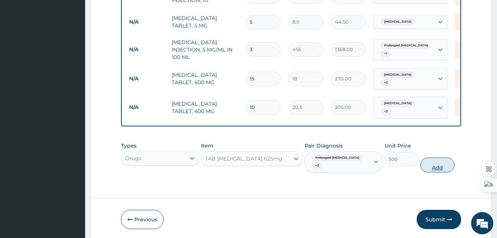
click at [424, 157] on button "Add" at bounding box center [437, 164] width 34 height 15
type input "0"
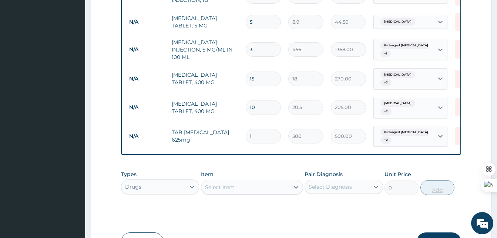
type input "14"
type input "7000.00"
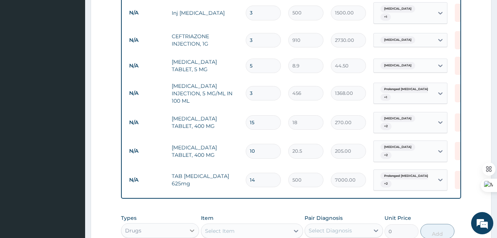
scroll to position [426, 0]
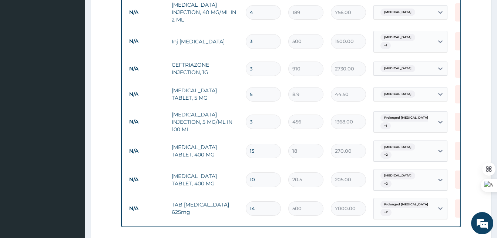
type input "14"
click at [260, 61] on input "3" at bounding box center [263, 68] width 35 height 14
type input "0.00"
type input "5"
type input "4550.00"
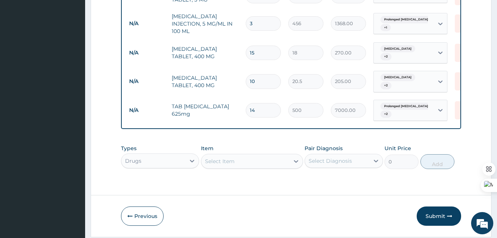
scroll to position [536, 0]
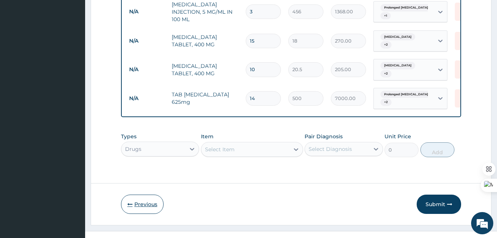
type input "5"
click at [146, 194] on button "Previous" at bounding box center [142, 203] width 43 height 19
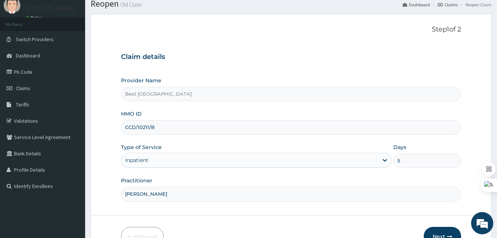
scroll to position [69, 0]
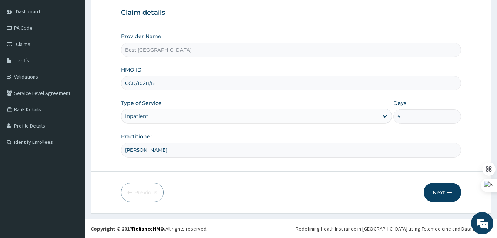
click at [441, 188] on button "Next" at bounding box center [442, 191] width 37 height 19
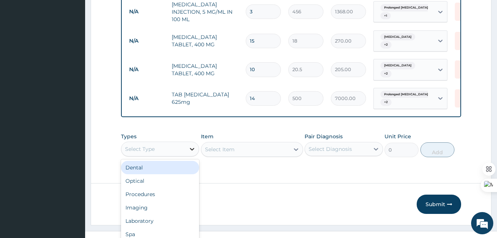
scroll to position [21, 0]
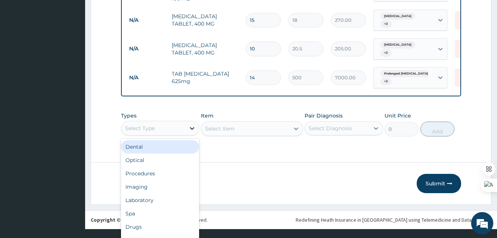
click at [188, 135] on div "option Dental focused, 1 of 10. 10 results available. Use Up and Down to choose…" at bounding box center [160, 128] width 78 height 15
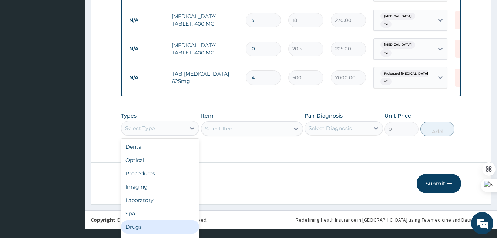
click at [142, 220] on div "Drugs" at bounding box center [160, 226] width 78 height 13
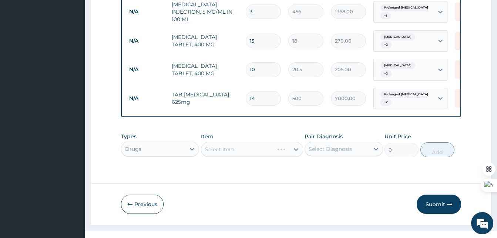
scroll to position [0, 0]
click at [253, 142] on div "Select Item" at bounding box center [252, 149] width 102 height 15
click at [294, 142] on div "Select Item" at bounding box center [252, 149] width 102 height 15
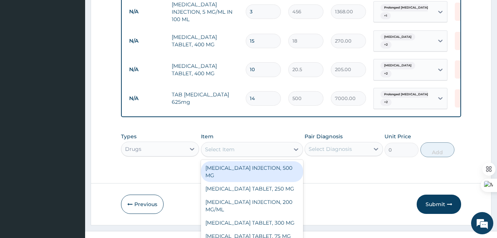
scroll to position [21, 0]
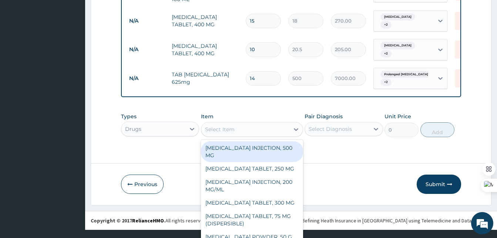
click at [282, 137] on div "option ACETAZOLAMIDE INJECTION, 500 MG focused, 1 of 619. 619 results available…" at bounding box center [252, 129] width 102 height 15
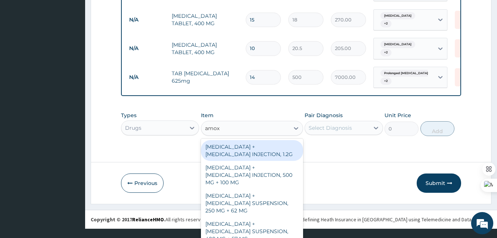
type input "amoxi"
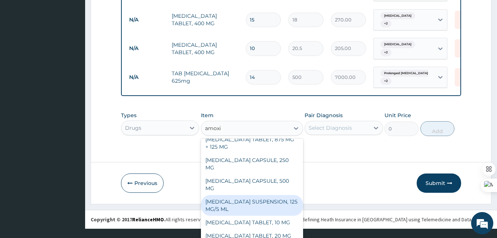
scroll to position [152, 0]
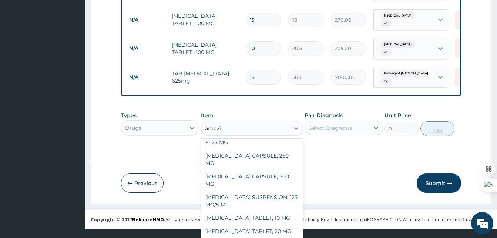
type input "4000"
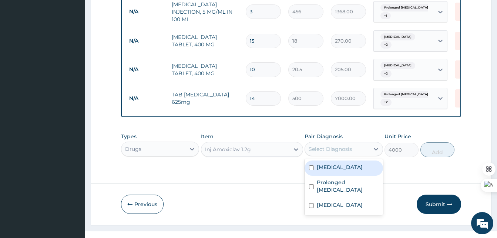
click at [363, 143] on div "Select Diagnosis" at bounding box center [337, 149] width 64 height 12
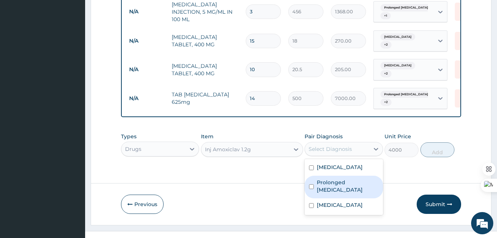
click at [320, 179] on label "Prolonged rupture of membranes" at bounding box center [347, 185] width 61 height 15
checkbox input "true"
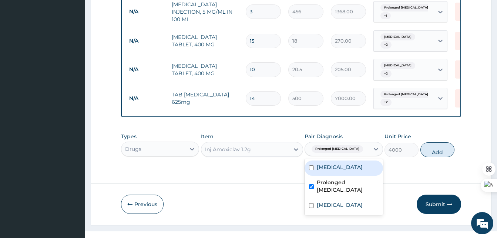
click at [320, 168] on div "Cephalopelvic disproportion" at bounding box center [343, 167] width 78 height 15
checkbox input "true"
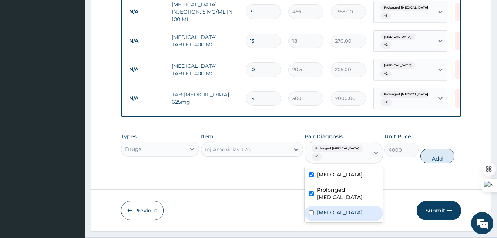
click at [321, 205] on div "Prolonged labor" at bounding box center [343, 212] width 78 height 15
checkbox input "true"
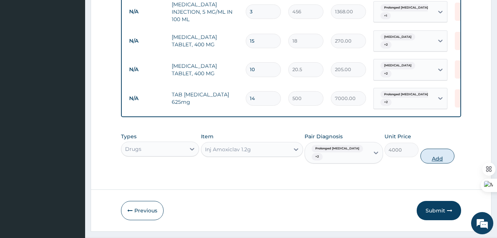
click at [440, 148] on button "Add" at bounding box center [437, 155] width 34 height 15
type input "0"
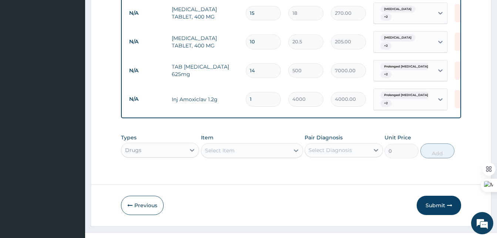
scroll to position [564, 0]
click at [428, 195] on button "Submit" at bounding box center [439, 204] width 44 height 19
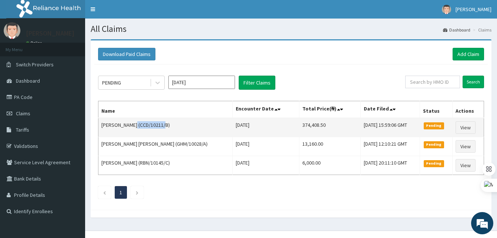
drag, startPoint x: 162, startPoint y: 123, endPoint x: 133, endPoint y: 122, distance: 28.9
click at [133, 122] on td "[PERSON_NAME] (CCD/10211/B)" at bounding box center [165, 127] width 134 height 19
copy td "CCD/10211/B)"
click at [133, 122] on td "[PERSON_NAME] (CCD/10211/B)" at bounding box center [165, 127] width 134 height 19
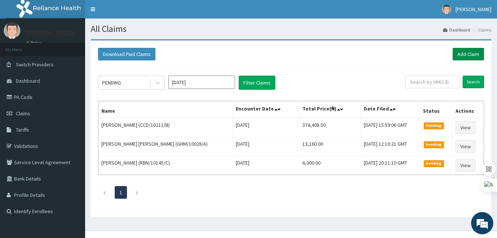
click at [466, 54] on link "Add Claim" at bounding box center [467, 54] width 31 height 13
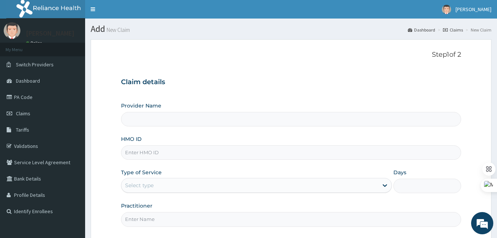
type input "Best [GEOGRAPHIC_DATA]"
click at [133, 149] on input "HMO ID" at bounding box center [291, 152] width 340 height 14
paste input "CCD/10211/B)"
type input "CCD/10211/B"
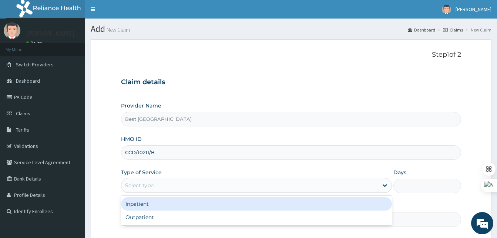
click at [159, 190] on div "Select type" at bounding box center [249, 185] width 257 height 12
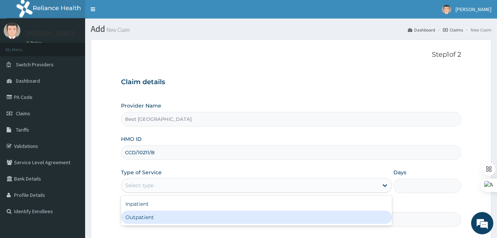
click at [134, 219] on div "Outpatient" at bounding box center [256, 216] width 271 height 13
type input "1"
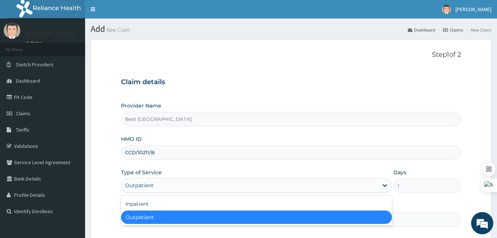
click at [153, 185] on div "Outpatient" at bounding box center [139, 184] width 28 height 7
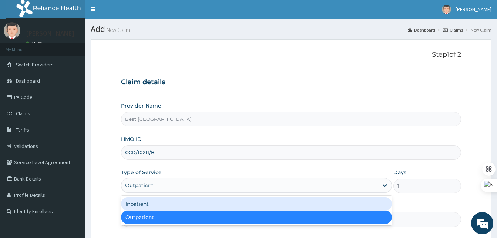
click at [141, 206] on div "Inpatient" at bounding box center [256, 203] width 271 height 13
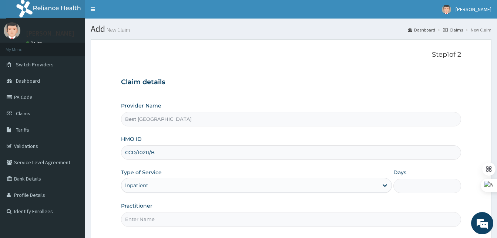
click at [411, 186] on input "Days" at bounding box center [427, 185] width 68 height 14
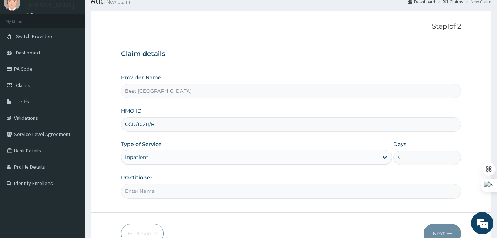
scroll to position [69, 0]
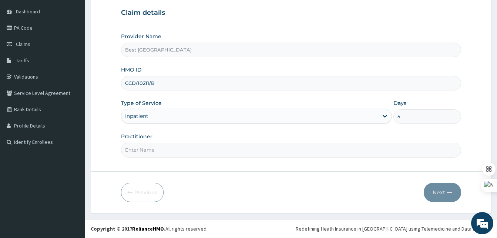
type input "5"
click at [151, 149] on input "Practitioner" at bounding box center [291, 149] width 340 height 14
type input "[PERSON_NAME]"
click at [440, 192] on button "Next" at bounding box center [442, 191] width 37 height 19
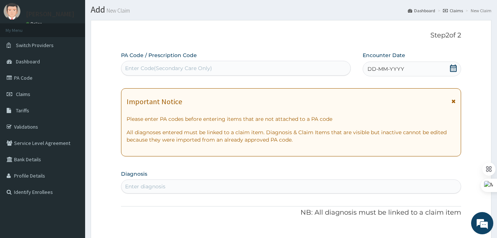
scroll to position [18, 0]
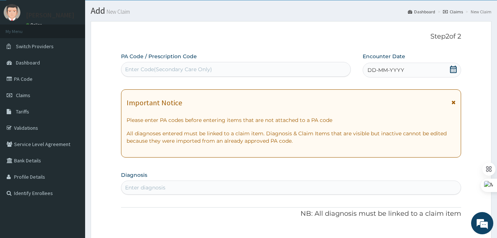
click at [198, 75] on div "Enter Code(Secondary Care Only)" at bounding box center [236, 69] width 230 height 15
paste input "PA/6F3843"
type input "PA/6F3843"
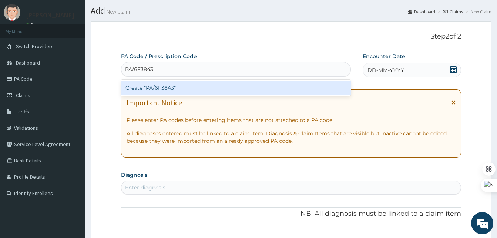
click at [199, 87] on div "Create "PA/6F3843"" at bounding box center [236, 87] width 230 height 13
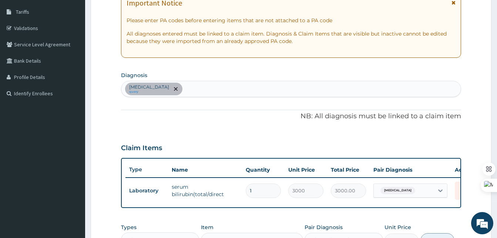
scroll to position [113, 0]
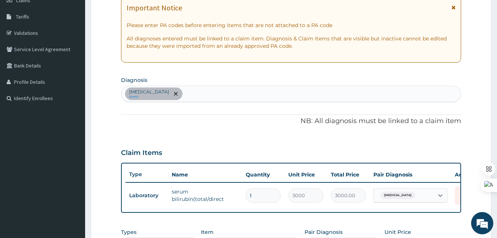
click at [188, 90] on div "[MEDICAL_DATA] query" at bounding box center [290, 94] width 339 height 16
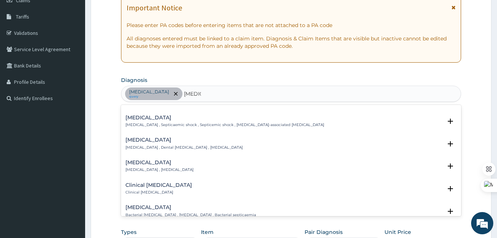
scroll to position [0, 0]
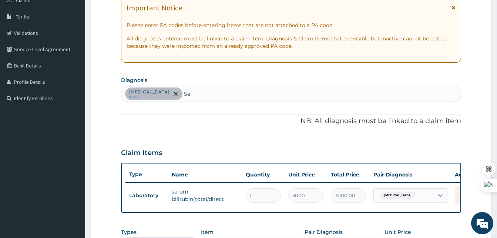
type input "S"
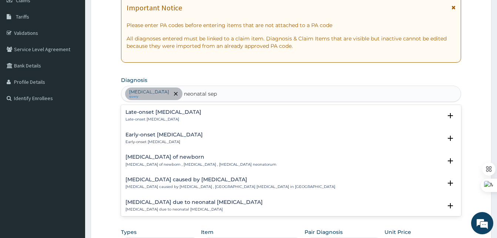
type input "neonatal seps"
click at [147, 138] on div "Early-onset [MEDICAL_DATA] Early-onset [MEDICAL_DATA]" at bounding box center [163, 138] width 77 height 13
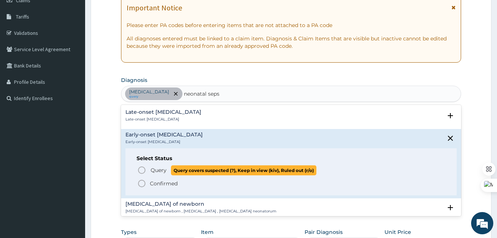
click at [140, 168] on icon "status option query" at bounding box center [141, 169] width 9 height 9
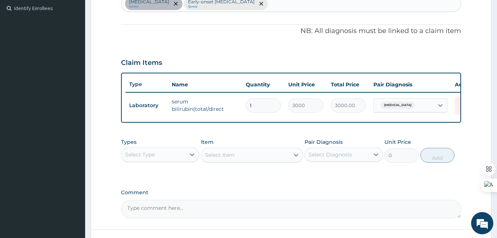
scroll to position [204, 0]
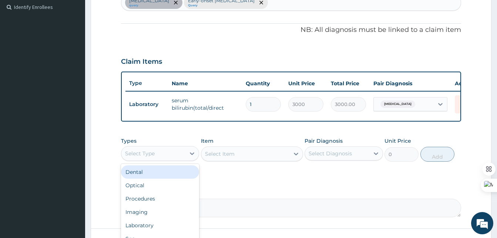
click at [181, 154] on div "Select Type" at bounding box center [153, 153] width 64 height 12
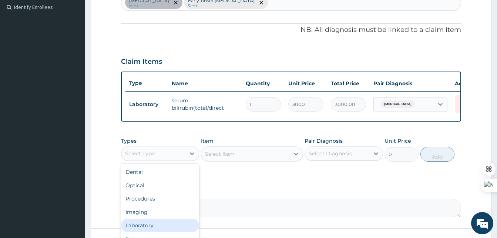
click at [132, 230] on div "Laboratory" at bounding box center [160, 224] width 78 height 13
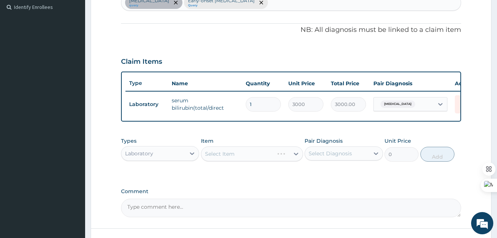
click at [258, 161] on div "Select Item" at bounding box center [252, 153] width 102 height 15
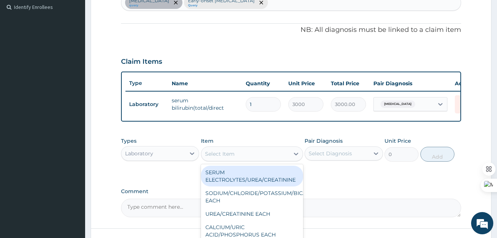
click at [289, 158] on div "Select Item" at bounding box center [245, 154] width 88 height 12
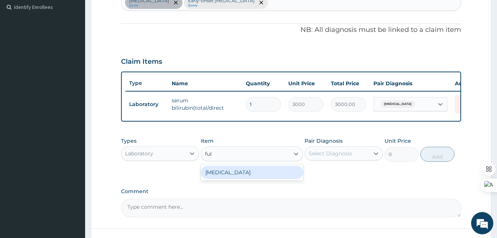
type input "full"
click at [261, 176] on div "[MEDICAL_DATA]" at bounding box center [252, 171] width 102 height 13
type input "3500"
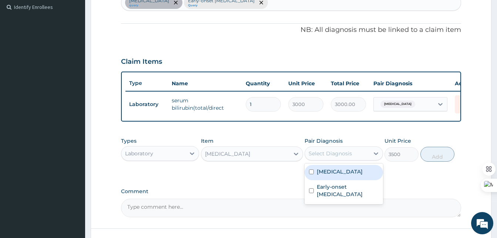
click at [342, 159] on div "Select Diagnosis" at bounding box center [337, 153] width 64 height 12
click at [329, 180] on div "[MEDICAL_DATA]" at bounding box center [343, 172] width 78 height 15
checkbox input "true"
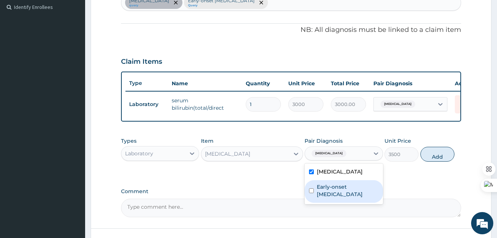
click at [329, 192] on label "Early-onset [MEDICAL_DATA]" at bounding box center [347, 190] width 61 height 15
checkbox input "true"
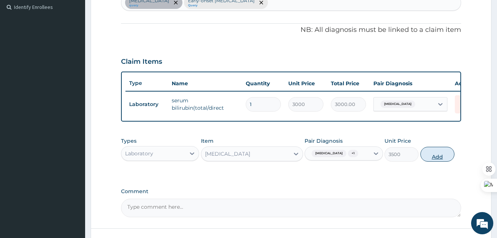
click at [445, 160] on button "Add" at bounding box center [437, 154] width 34 height 15
type input "0"
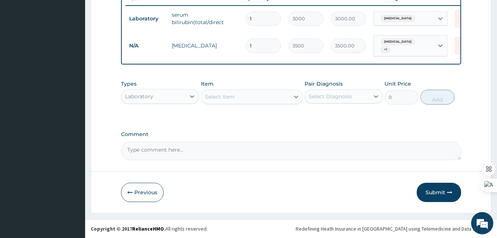
scroll to position [295, 0]
click at [438, 189] on button "Submit" at bounding box center [439, 191] width 44 height 19
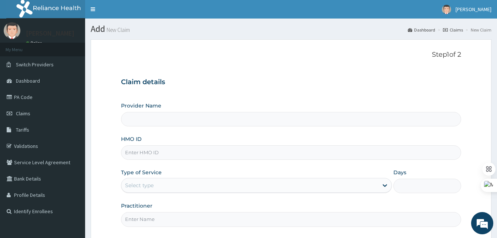
type input "Best [GEOGRAPHIC_DATA]"
click at [178, 155] on input "HMO ID" at bounding box center [291, 152] width 340 height 14
paste input "PA/6F3843"
type input "PA/6F3843"
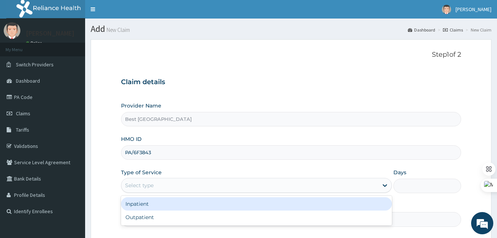
click at [154, 189] on div "Select type" at bounding box center [249, 185] width 257 height 12
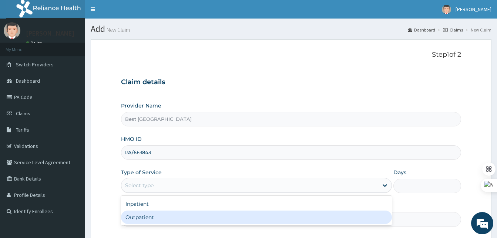
click at [148, 219] on div "Outpatient" at bounding box center [256, 216] width 271 height 13
type input "1"
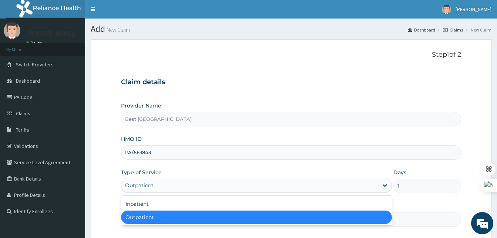
click at [168, 188] on div "Outpatient" at bounding box center [249, 185] width 257 height 12
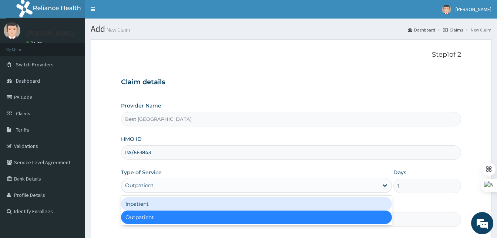
click at [153, 203] on div "Inpatient" at bounding box center [256, 203] width 271 height 13
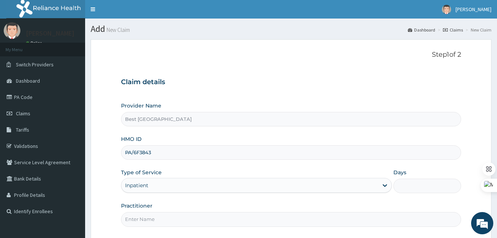
click at [408, 185] on input "Days" at bounding box center [427, 185] width 68 height 14
type input "5"
click at [313, 220] on input "Practitioner" at bounding box center [291, 219] width 340 height 14
type input "[PERSON_NAME]"
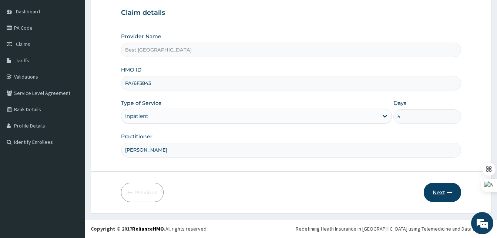
click at [427, 192] on button "Next" at bounding box center [442, 191] width 37 height 19
click at [447, 190] on icon "button" at bounding box center [449, 191] width 5 height 5
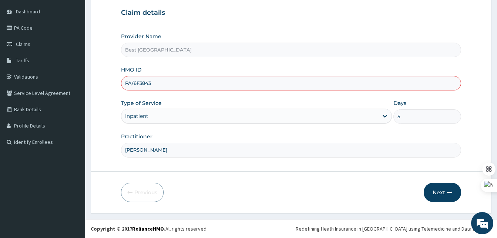
drag, startPoint x: 170, startPoint y: 83, endPoint x: 122, endPoint y: 83, distance: 48.1
click at [122, 83] on input "PA/6F3843" at bounding box center [291, 83] width 340 height 14
paste input "CCD/10211/B"
type input "CCD/10211/B"
click at [225, 134] on div "Practitioner [PERSON_NAME]" at bounding box center [291, 144] width 340 height 24
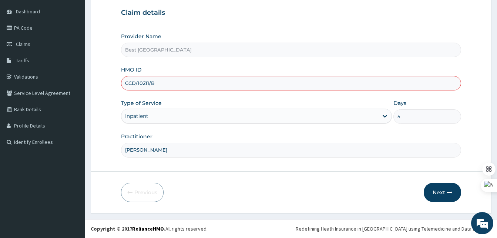
click at [222, 172] on form "Step 1 of 2 Claim details Provider Name Best Western Hospital HMO ID CCD/10211/…" at bounding box center [291, 91] width 401 height 243
click at [188, 64] on div "Provider Name Best Western Hospital HMO ID CCD/10211/B Type of Service Inpatien…" at bounding box center [291, 95] width 340 height 124
click at [167, 77] on input "CCD/10211/B" at bounding box center [291, 83] width 340 height 14
click at [441, 194] on button "Next" at bounding box center [442, 191] width 37 height 19
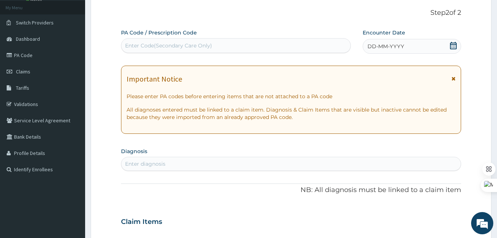
scroll to position [41, 0]
click at [174, 43] on div "Enter Code(Secondary Care Only)" at bounding box center [168, 45] width 87 height 7
paste input "PA/FC4DEA"
type input "PA/FC4DEA"
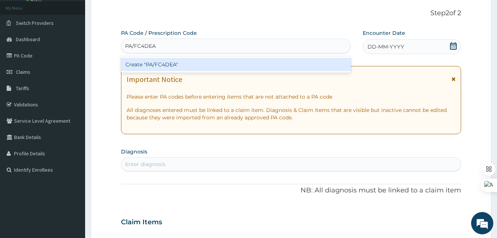
click at [233, 65] on div "Create "PA/FC4DEA"" at bounding box center [236, 64] width 230 height 13
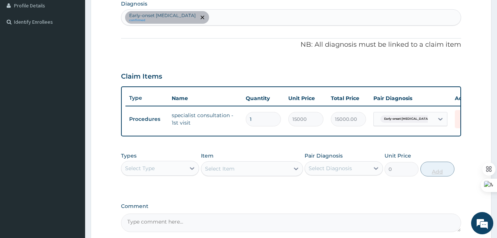
scroll to position [266, 0]
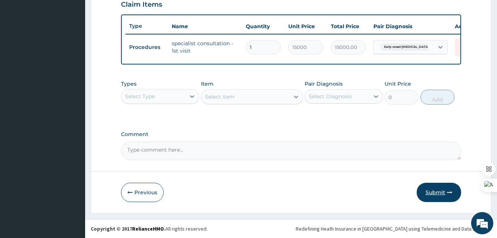
click at [440, 192] on button "Submit" at bounding box center [439, 191] width 44 height 19
